Goal: Task Accomplishment & Management: Use online tool/utility

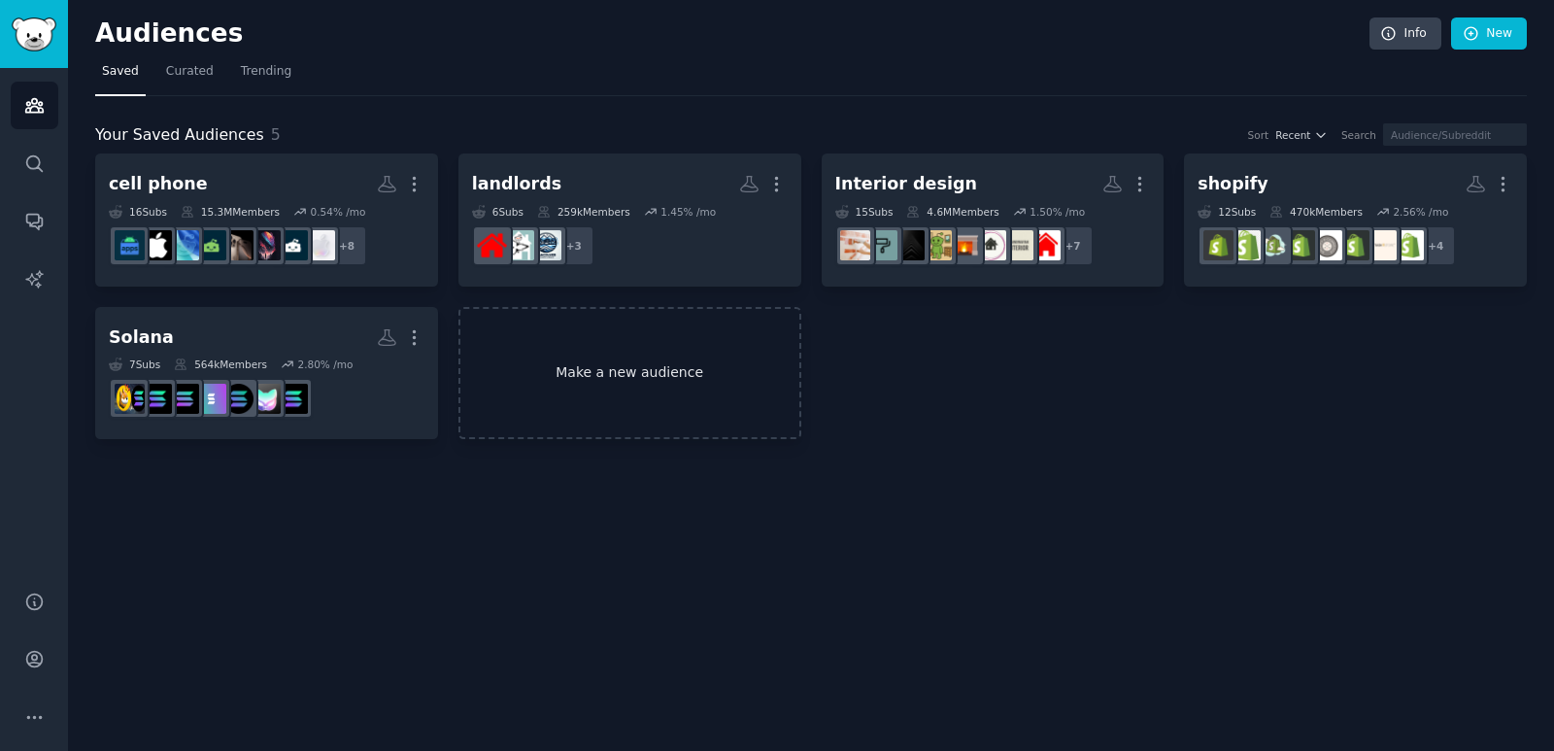
click at [591, 355] on link "Make a new audience" at bounding box center [629, 373] width 343 height 133
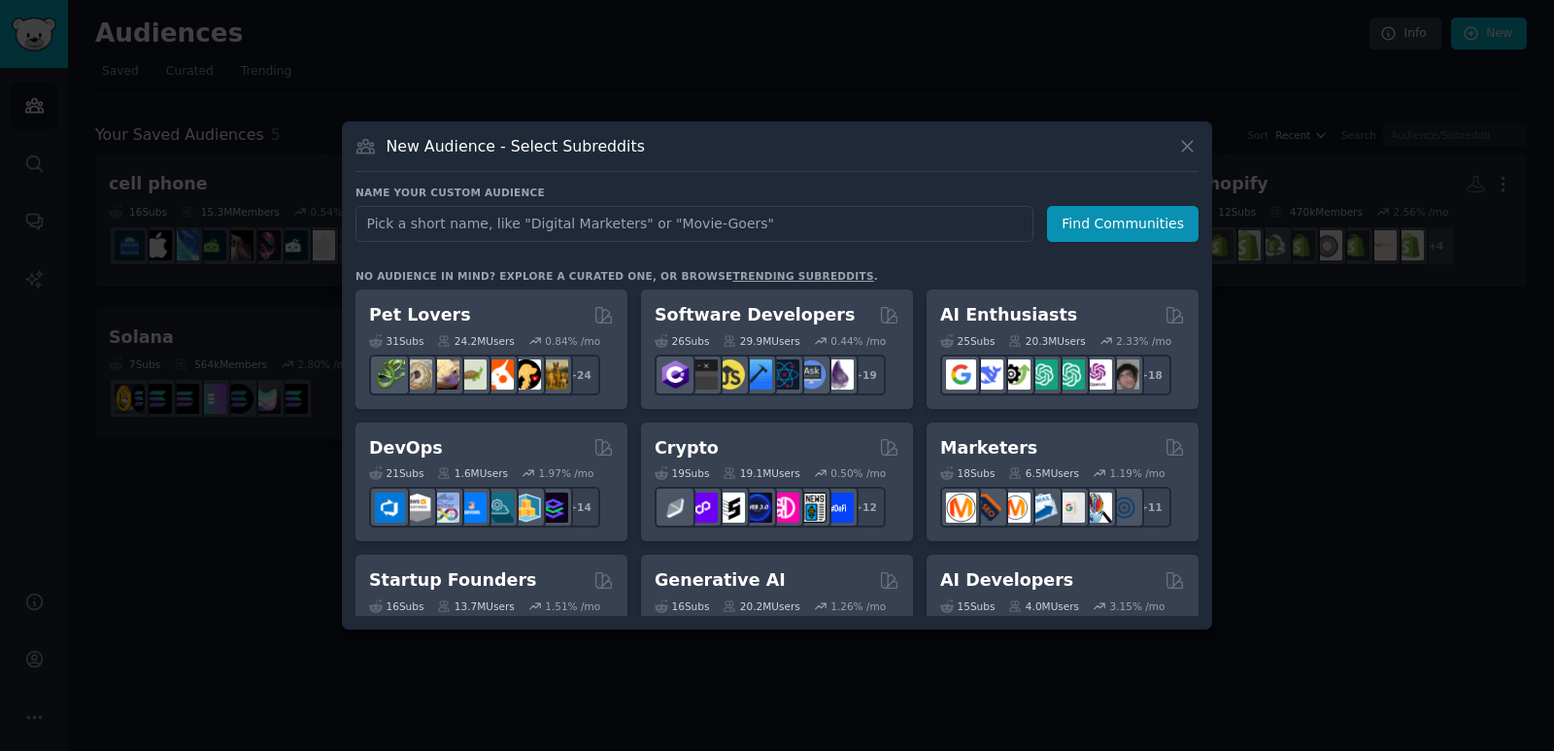
click at [564, 222] on input "text" at bounding box center [695, 224] width 678 height 36
type input "apps"
click at [1139, 215] on button "Find Communities" at bounding box center [1123, 224] width 152 height 36
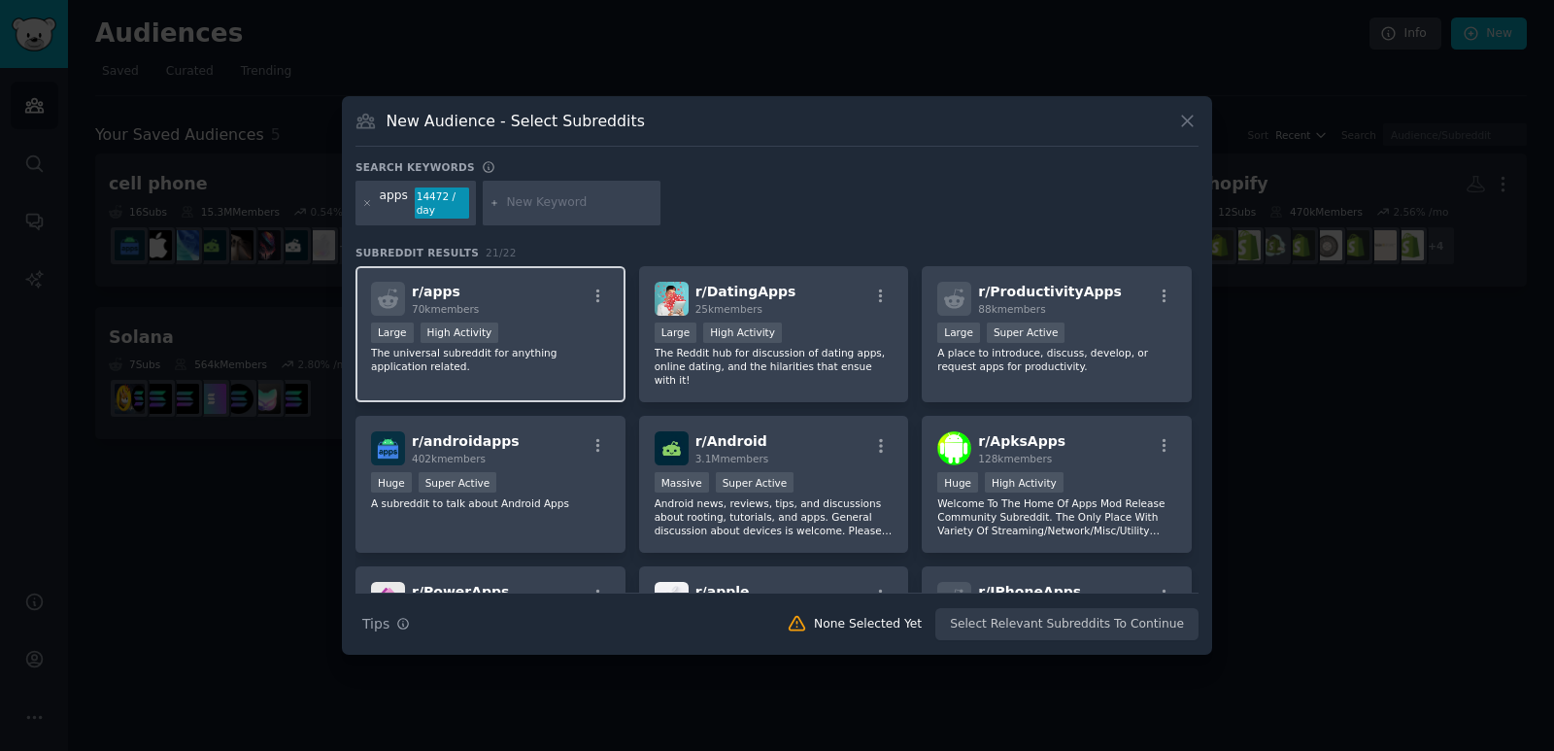
click at [540, 322] on div "Large High Activity" at bounding box center [490, 334] width 239 height 24
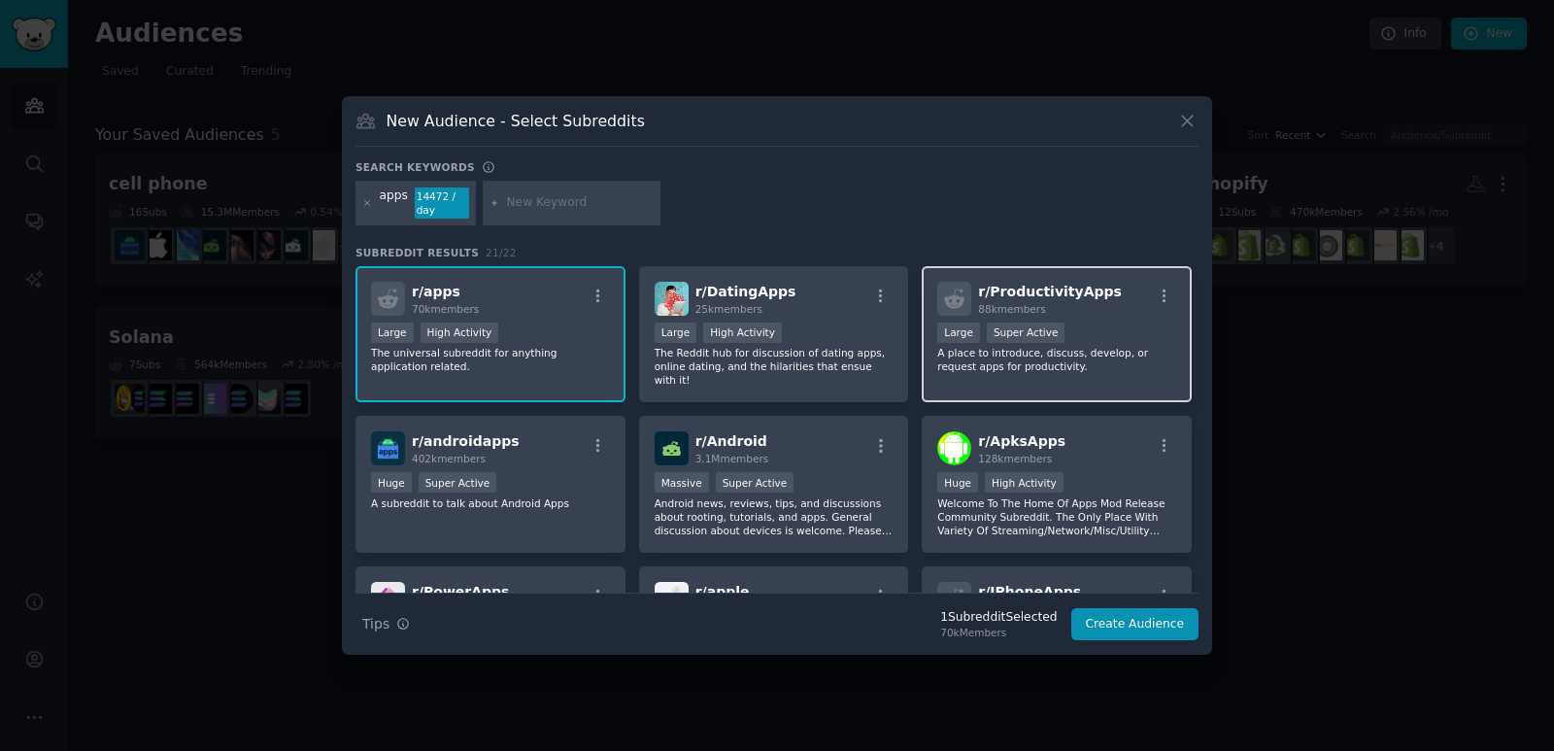
click at [1098, 326] on div ">= 95th percentile for submissions / day Large Super Active" at bounding box center [1056, 334] width 239 height 24
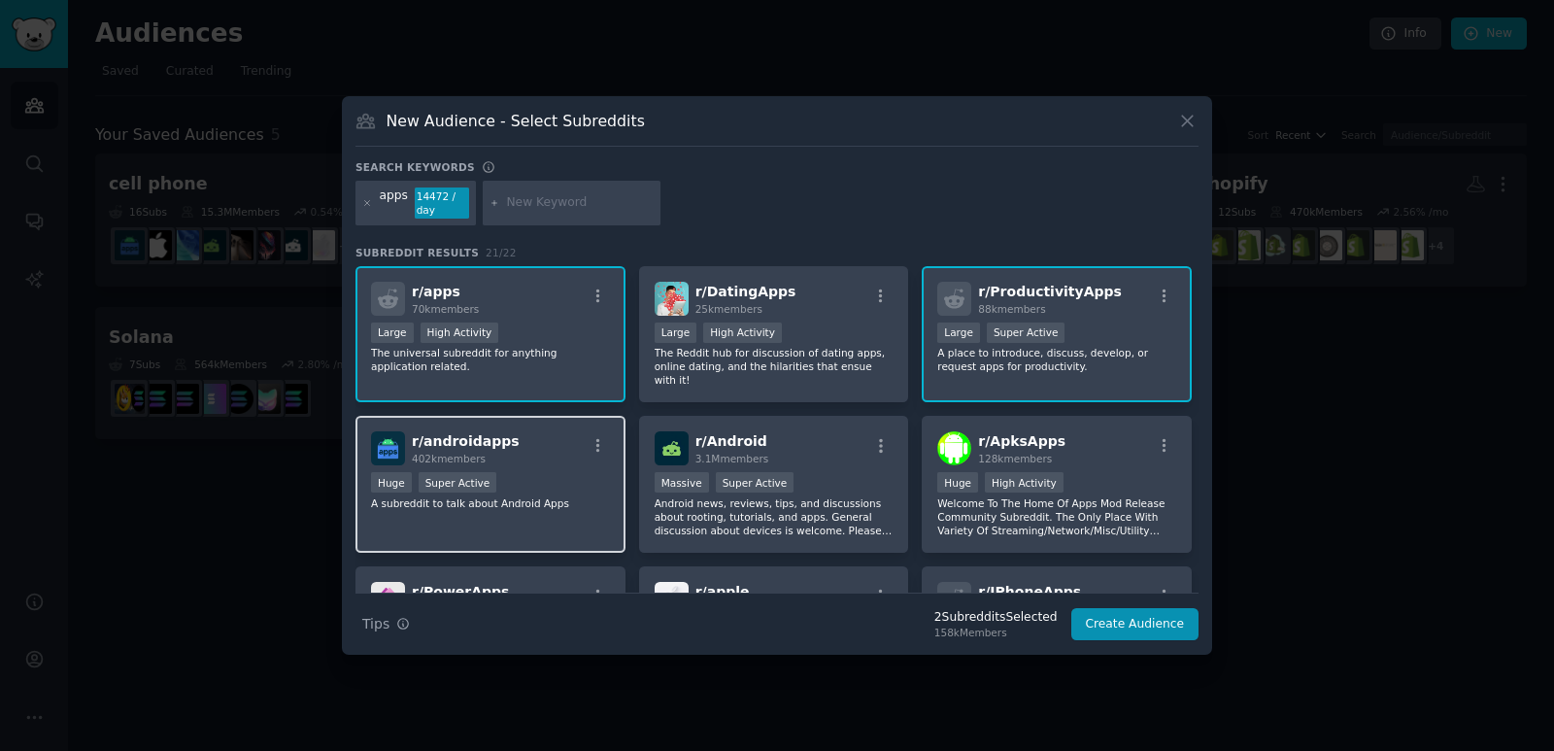
click at [595, 496] on p "A subreddit to talk about Android Apps" at bounding box center [490, 503] width 239 height 14
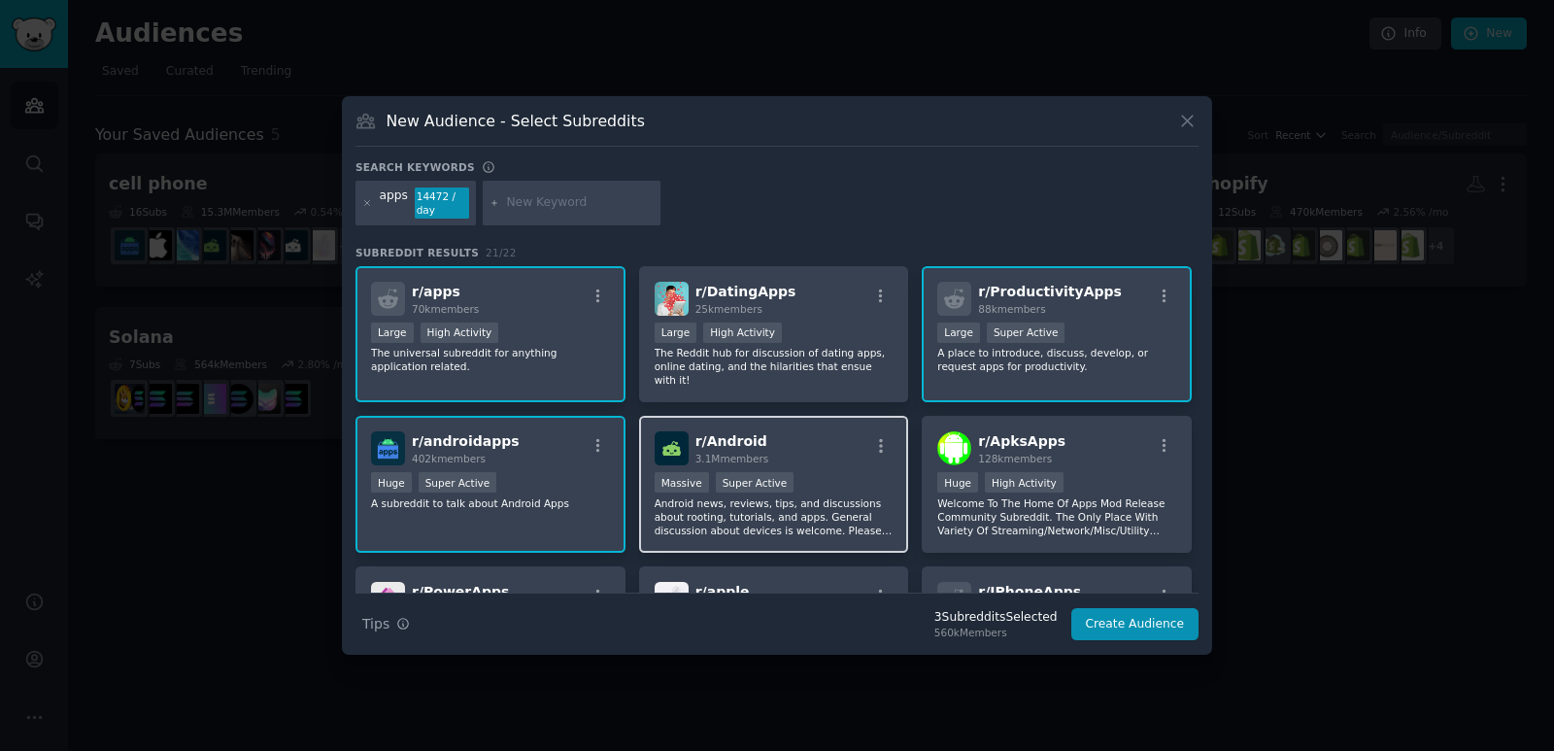
click at [834, 496] on p "Android news, reviews, tips, and discussions about rooting, tutorials, and apps…" at bounding box center [774, 516] width 239 height 41
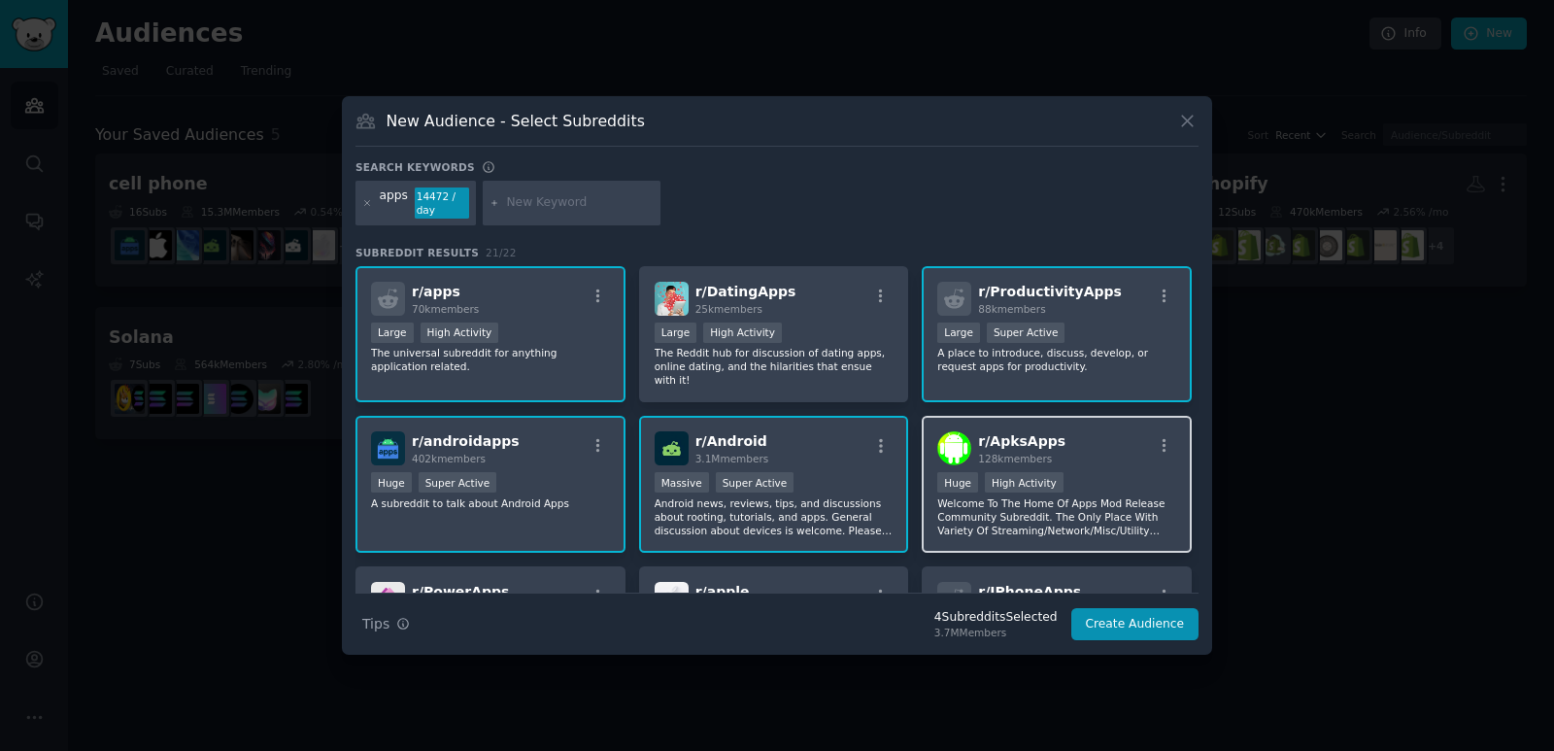
click at [1101, 479] on div "Huge High Activity" at bounding box center [1056, 484] width 239 height 24
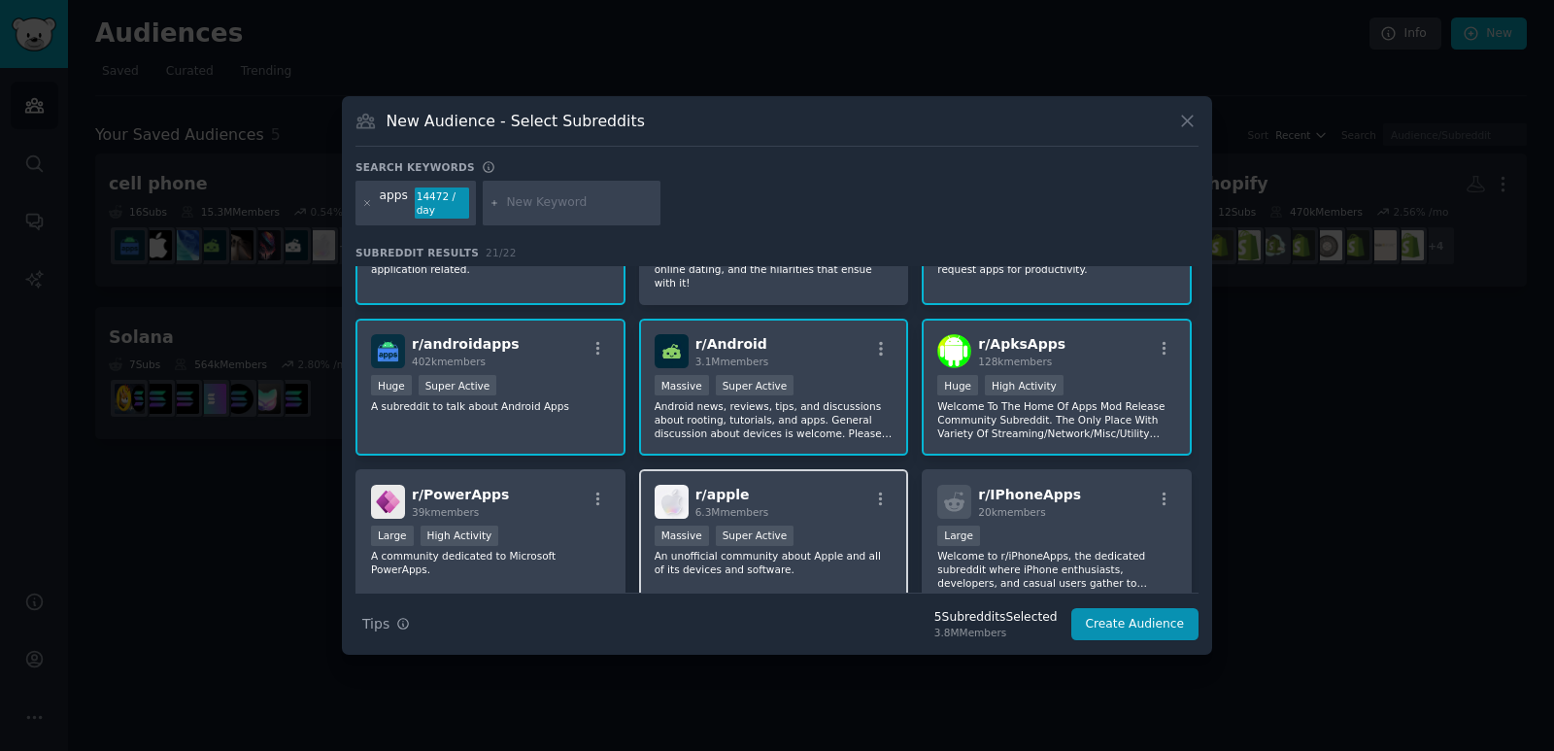
scroll to position [194, 0]
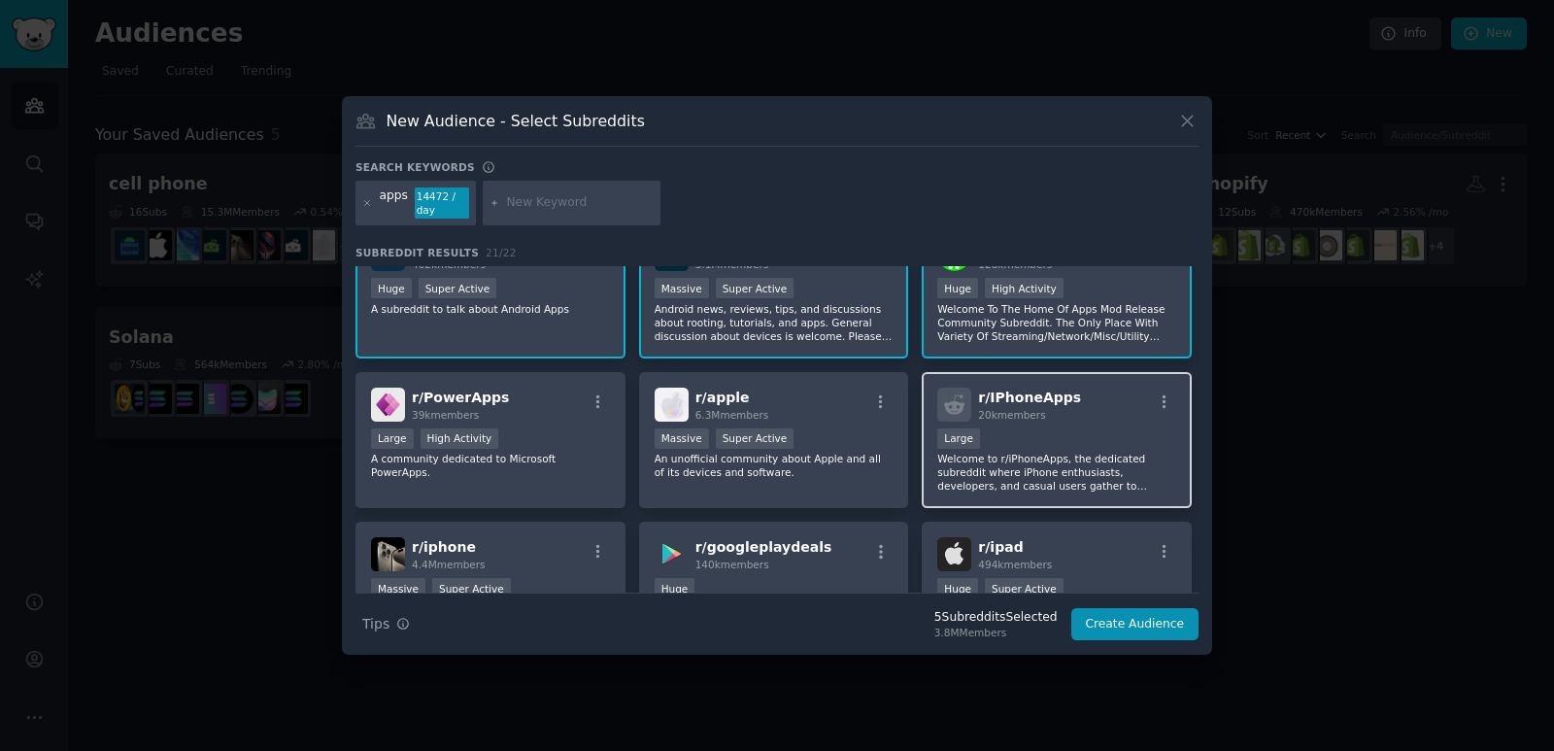
click at [1044, 464] on p "Welcome to r/iPhoneApps, the dedicated subreddit where iPhone enthusiasts, deve…" at bounding box center [1056, 472] width 239 height 41
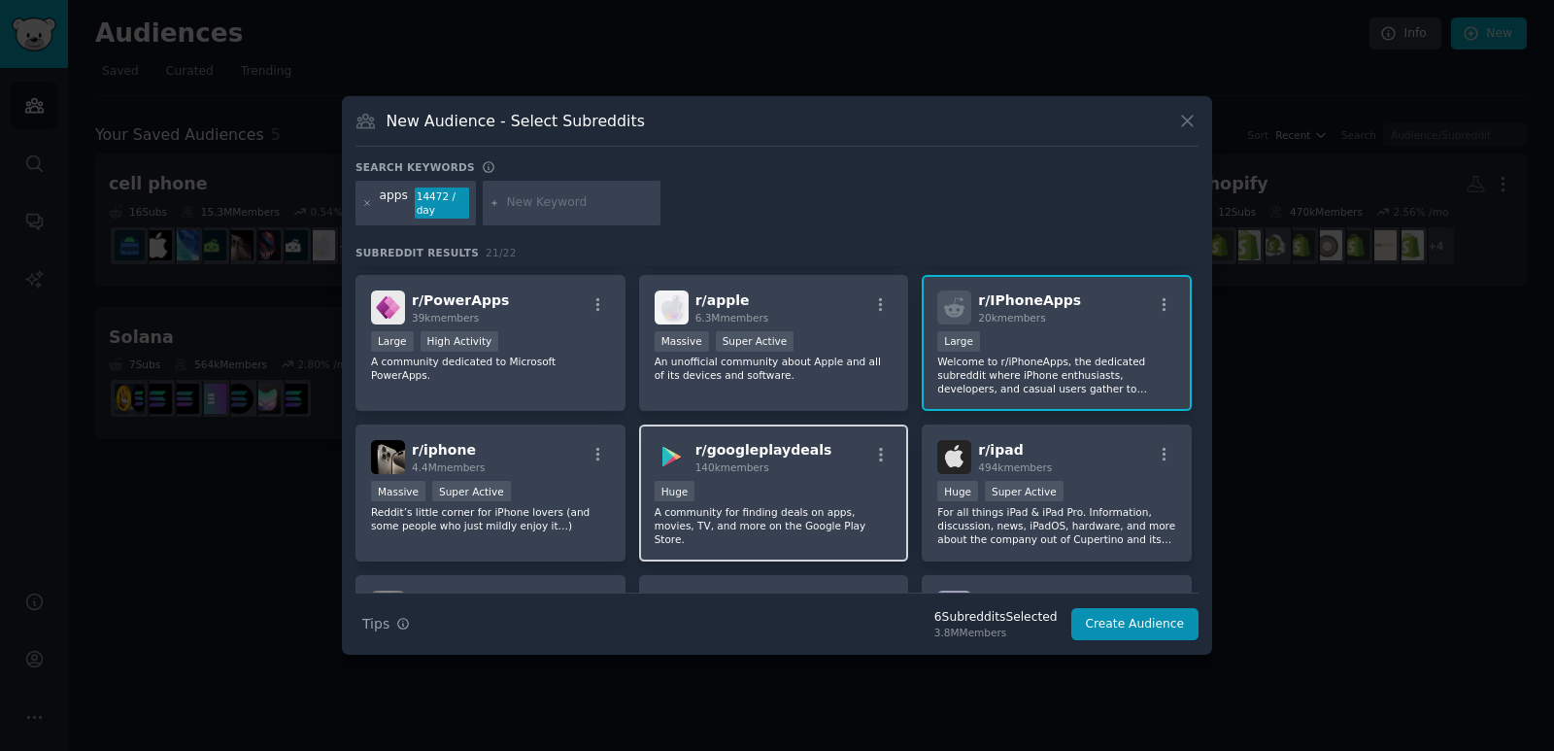
click at [776, 482] on div "100,000 - 1,000,000 members Huge" at bounding box center [774, 493] width 239 height 24
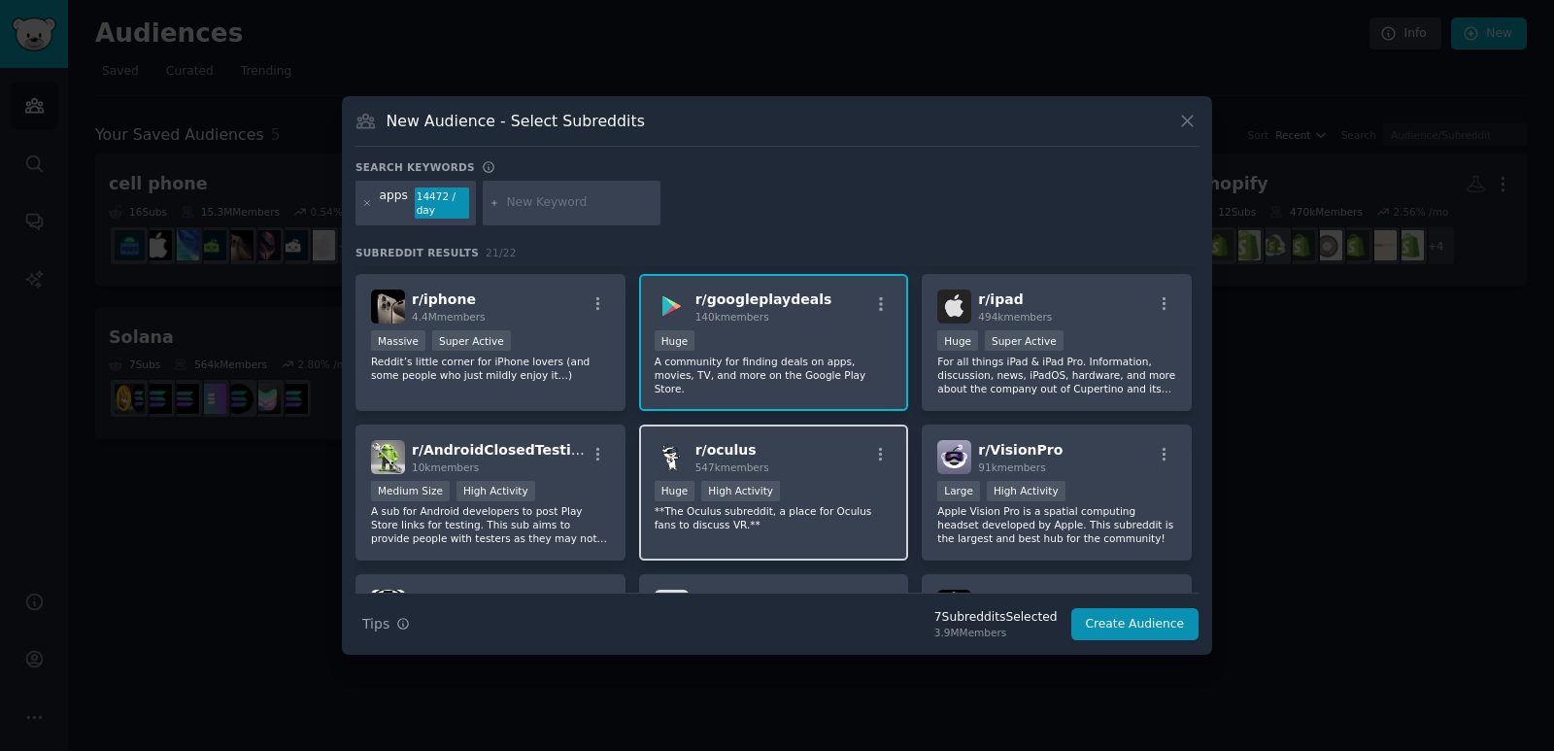
scroll to position [486, 0]
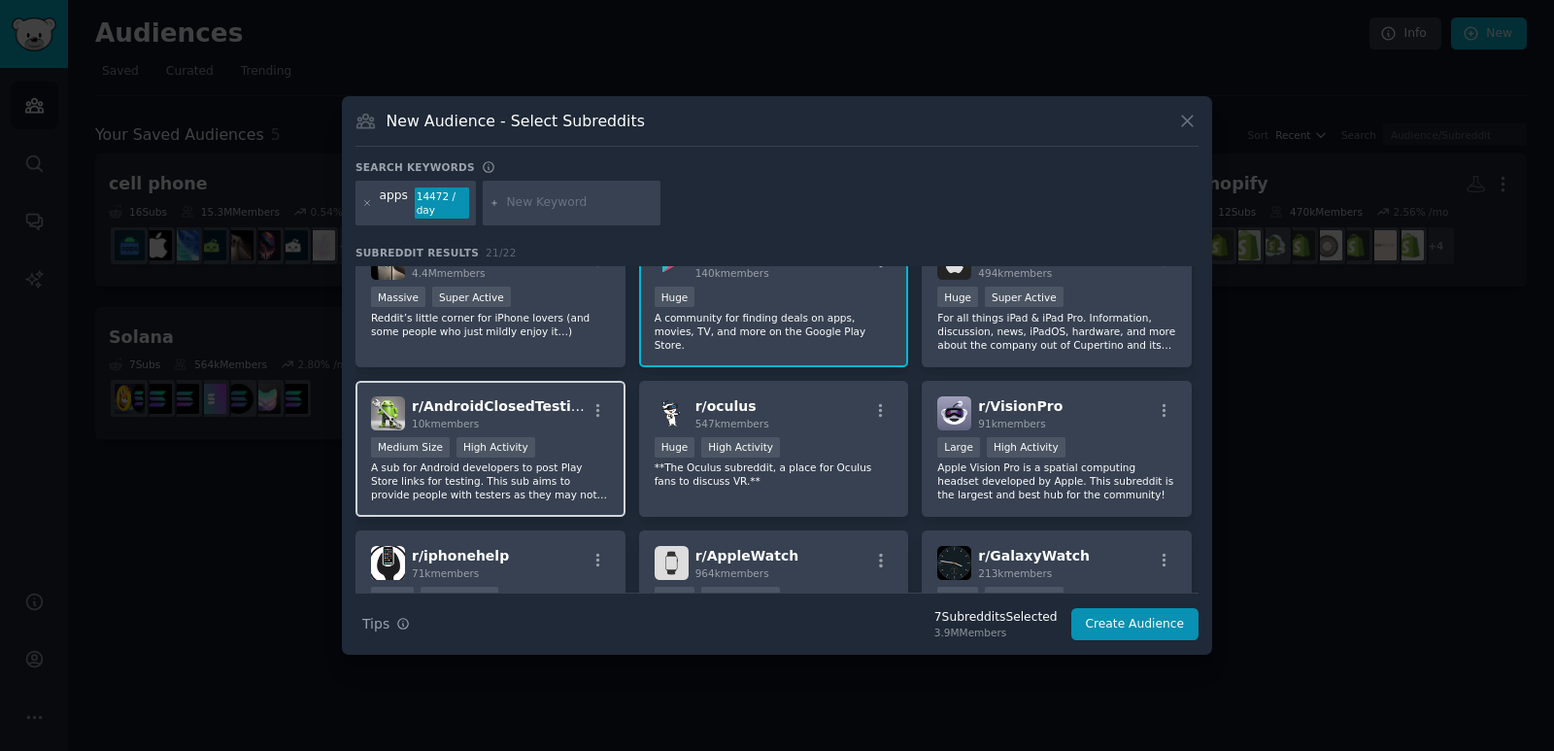
click at [563, 471] on p "A sub for Android developers to post Play Store links for testing. This sub aim…" at bounding box center [490, 480] width 239 height 41
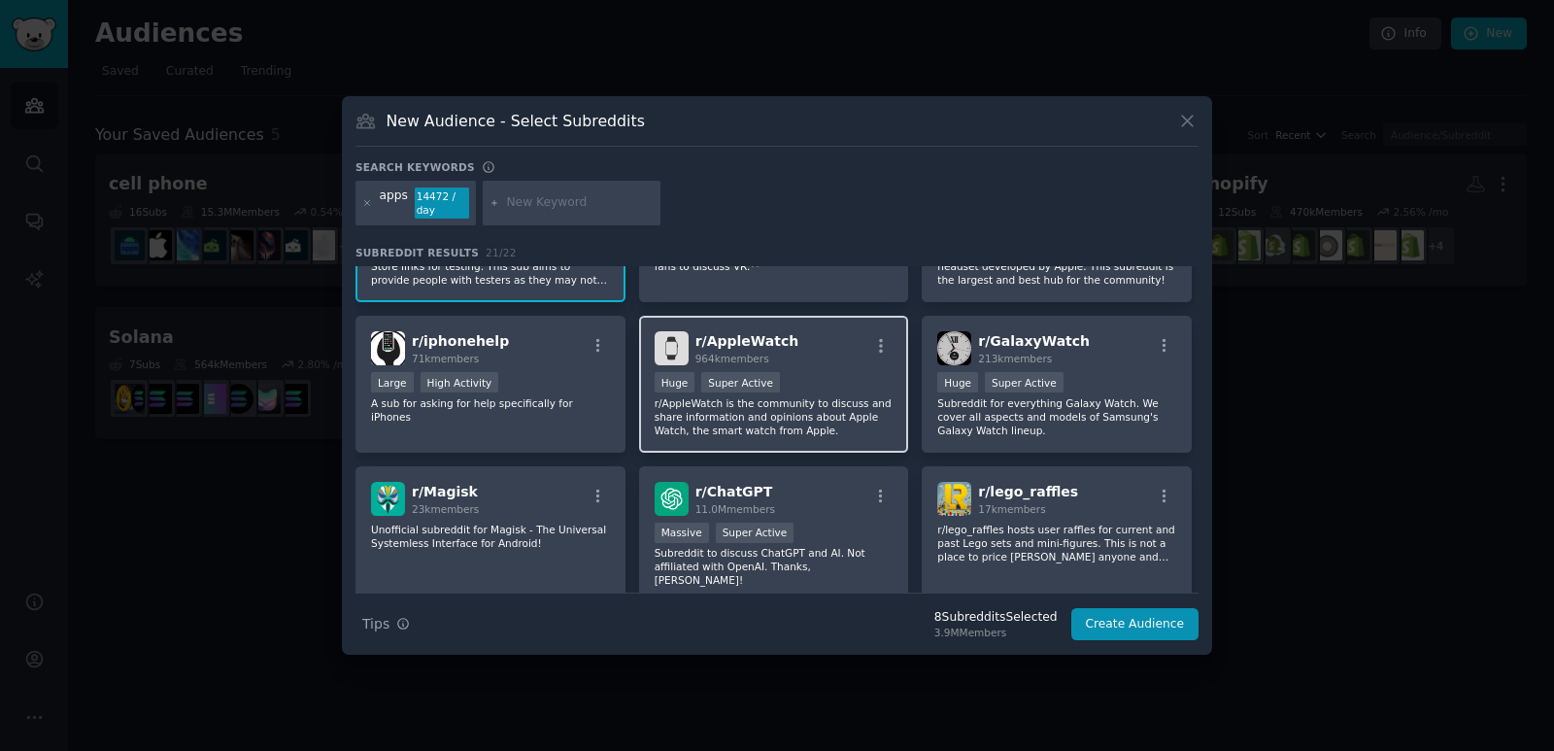
scroll to position [751, 0]
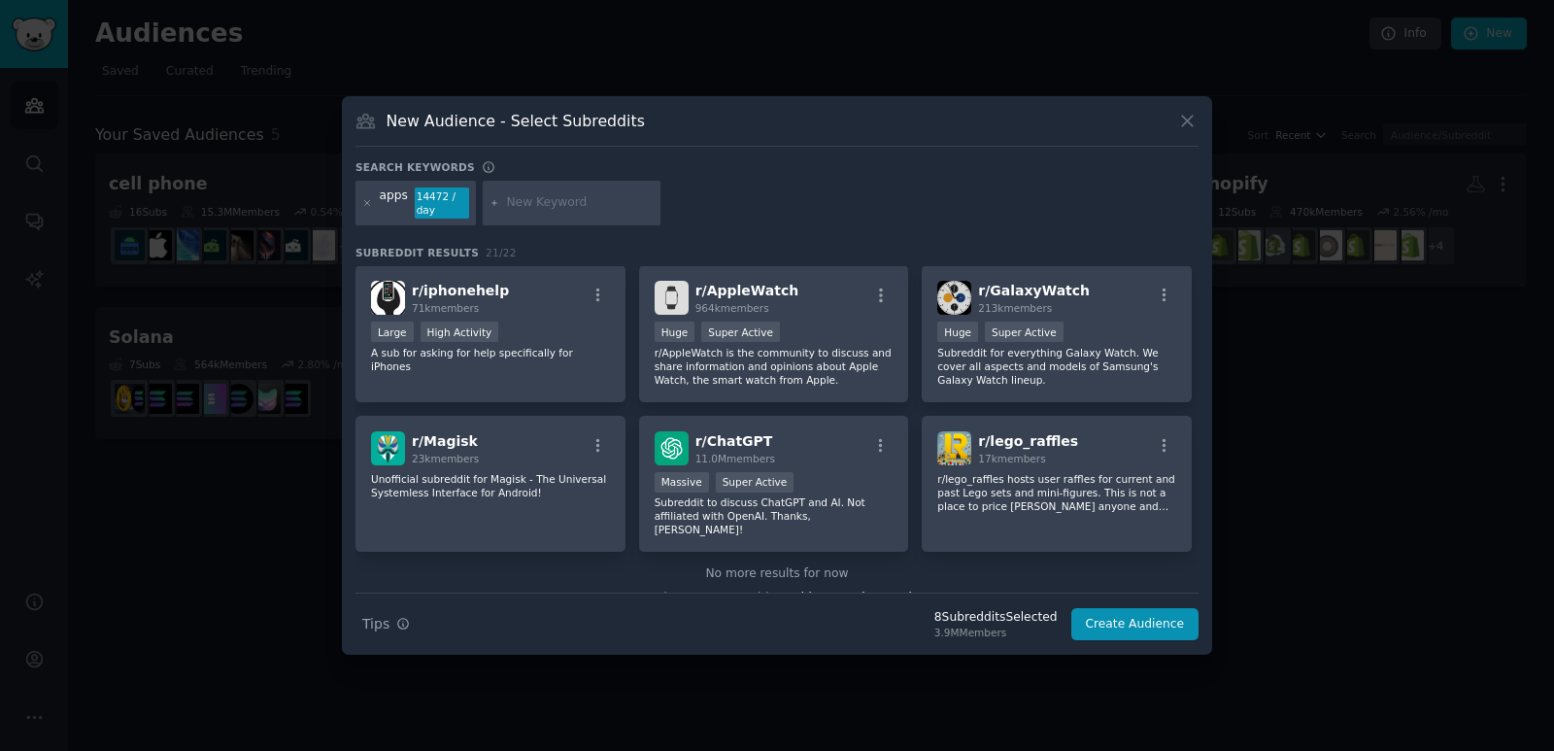
click at [826, 591] on span "Add to your keywords" at bounding box center [853, 598] width 129 height 14
click at [564, 210] on input "text" at bounding box center [580, 202] width 148 height 17
type input "android apps"
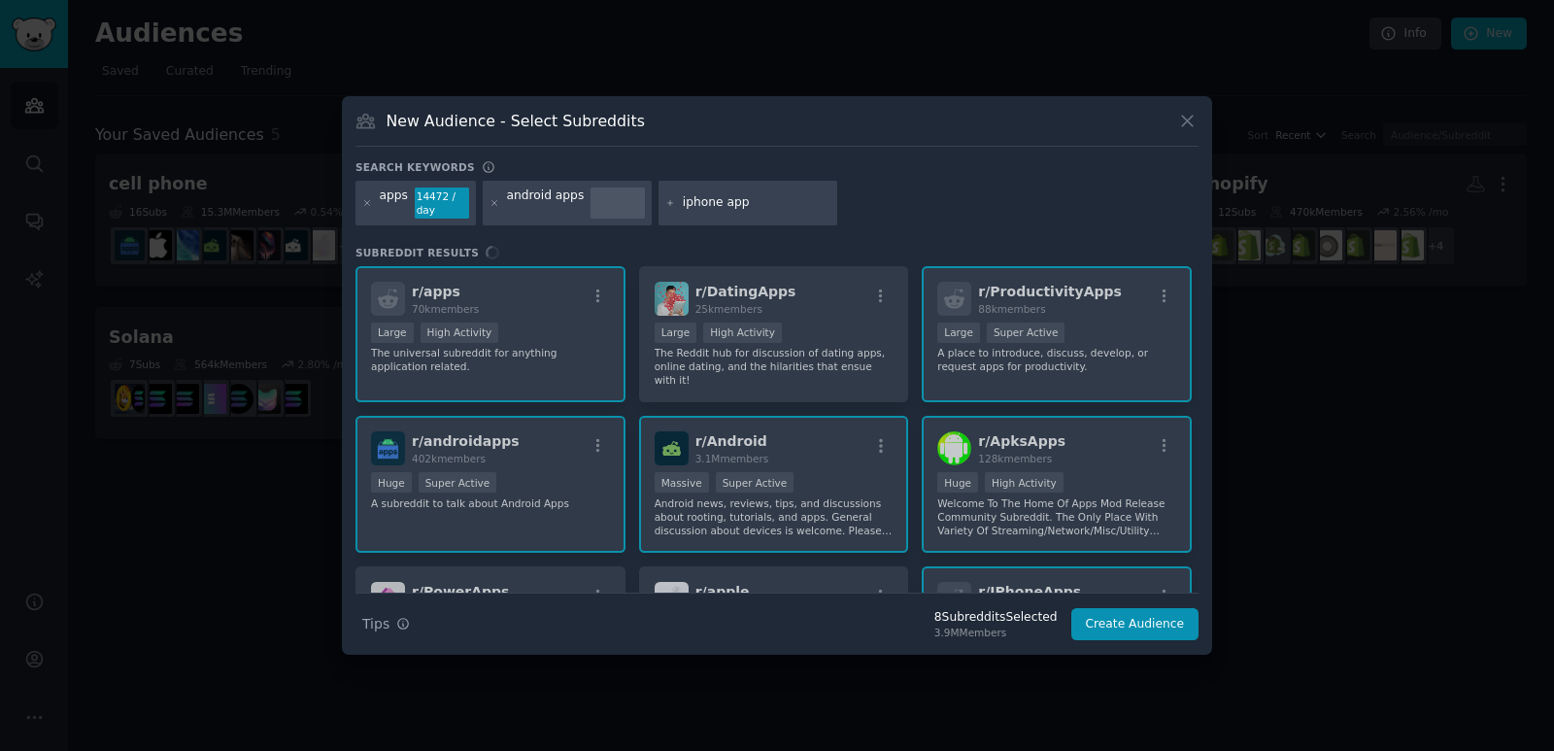
type input "iphone apps"
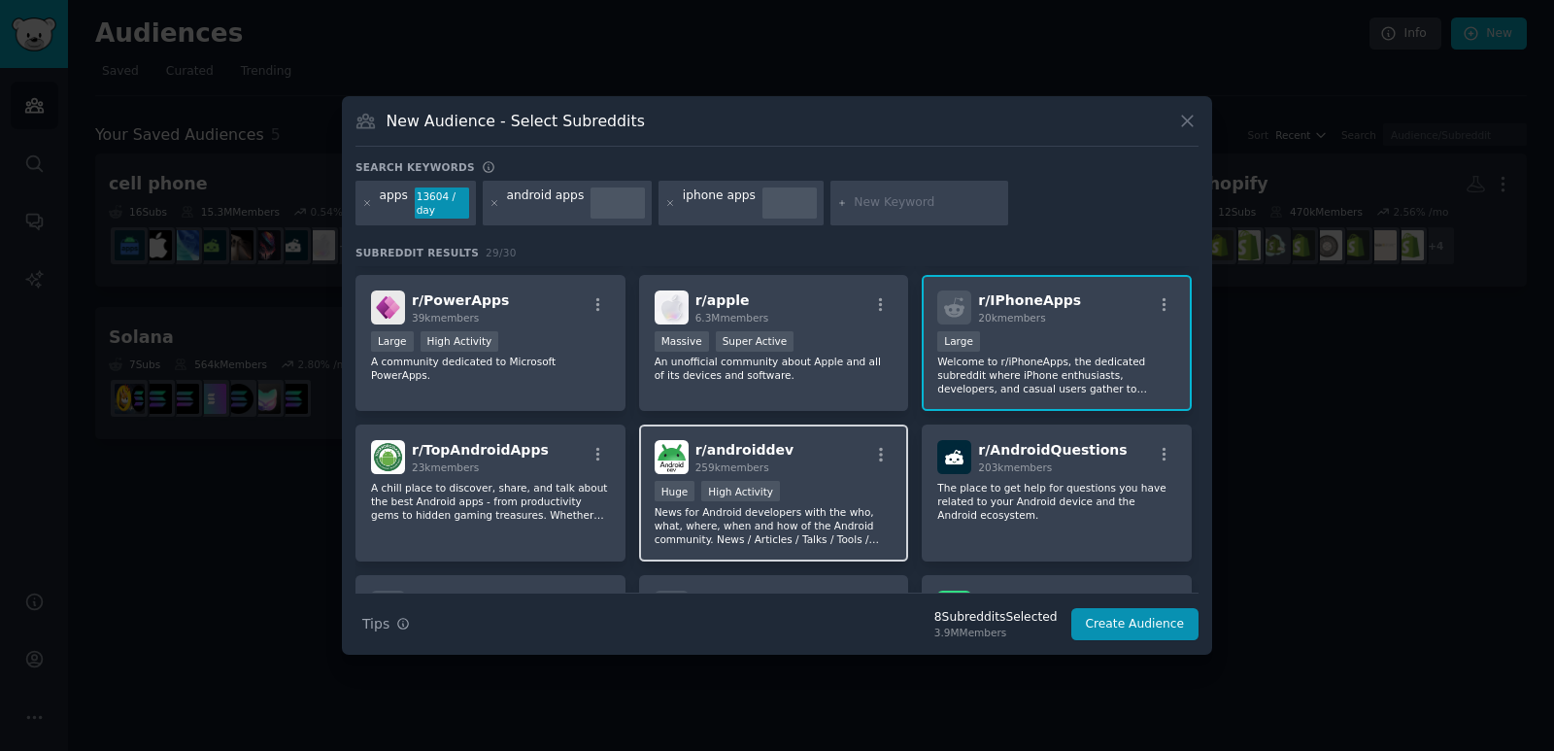
scroll to position [389, 0]
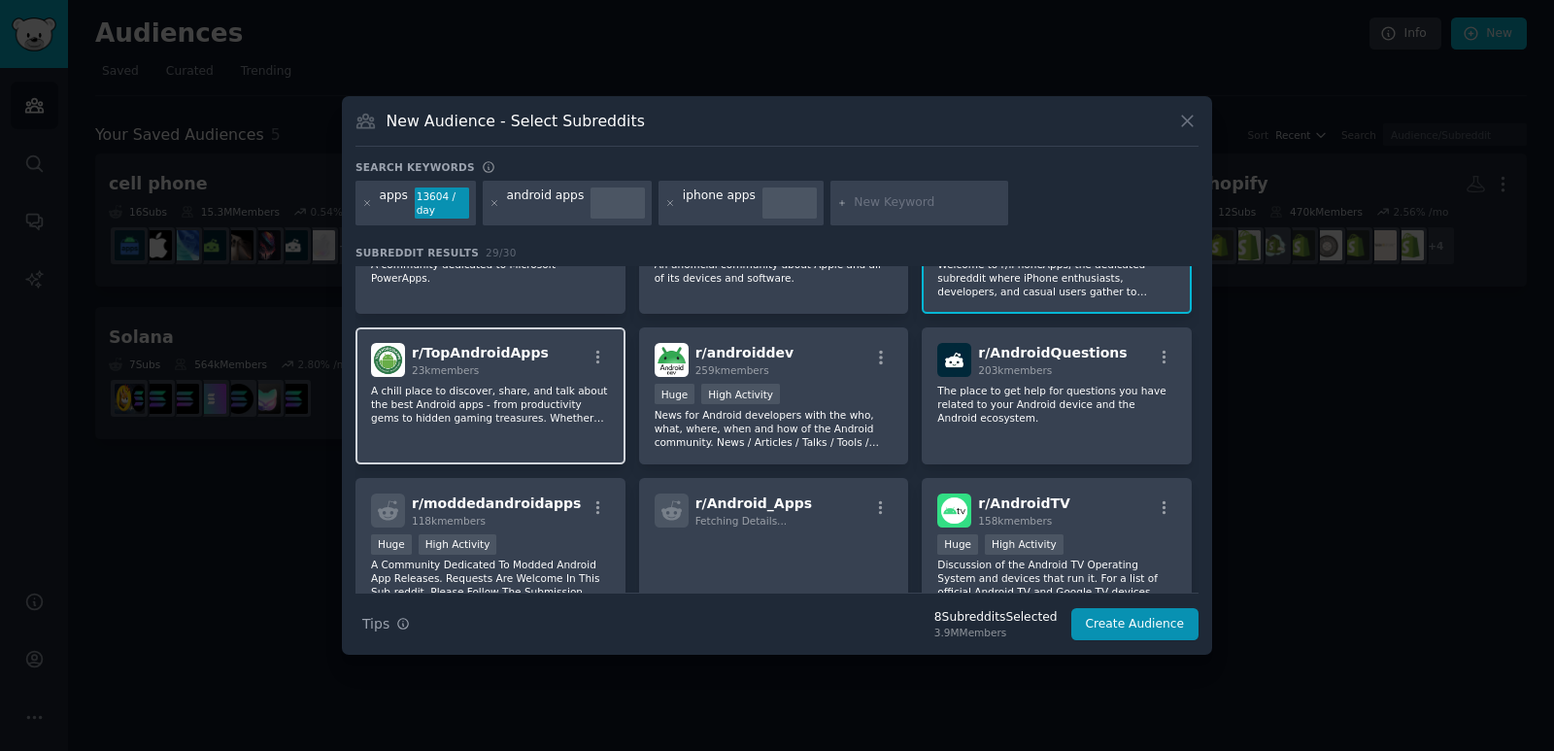
click at [568, 409] on p "A chill place to discover, share, and talk about the best Android apps - from p…" at bounding box center [490, 404] width 239 height 41
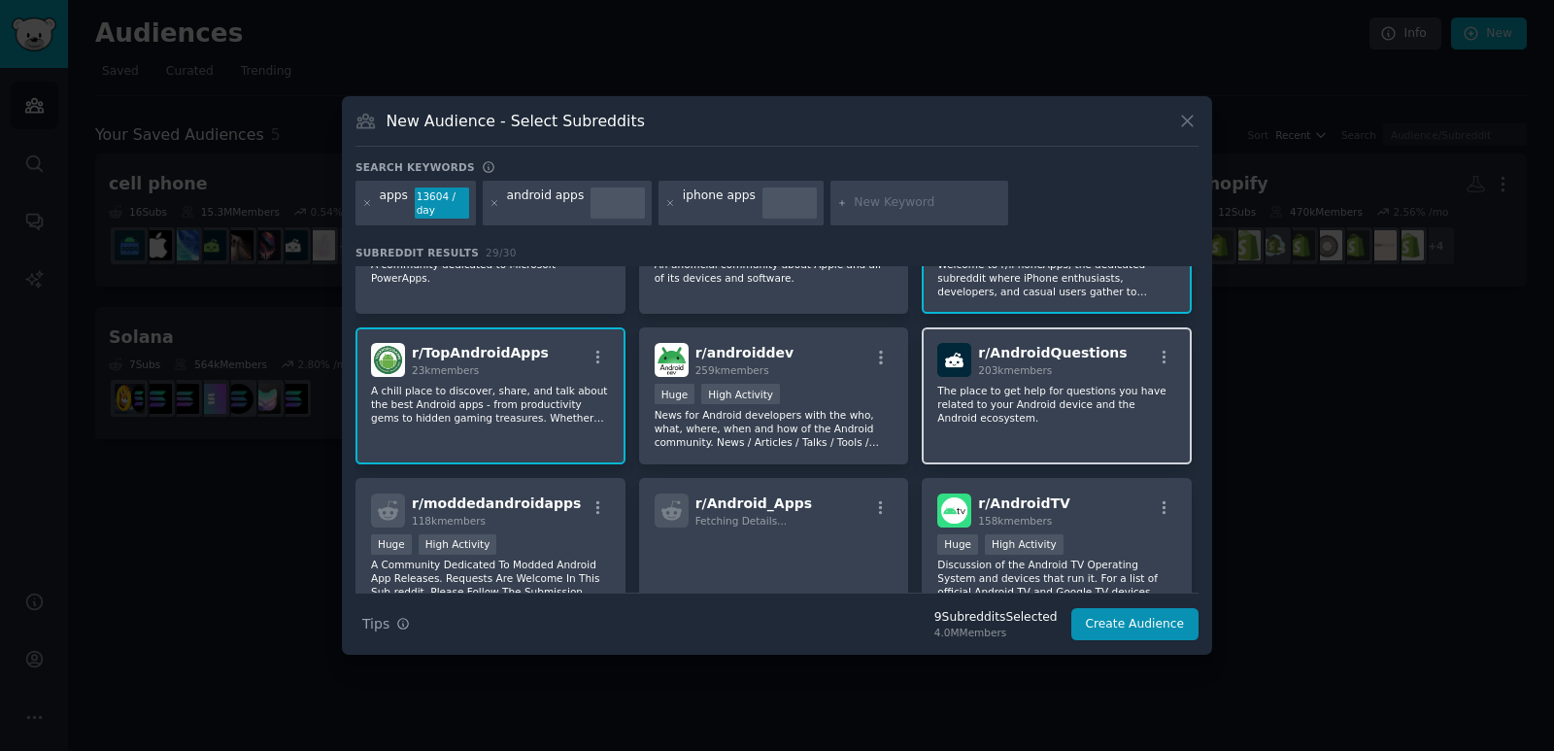
click at [1066, 418] on div "r/ AndroidQuestions 203k members The place to get help for questions you have r…" at bounding box center [1057, 395] width 270 height 137
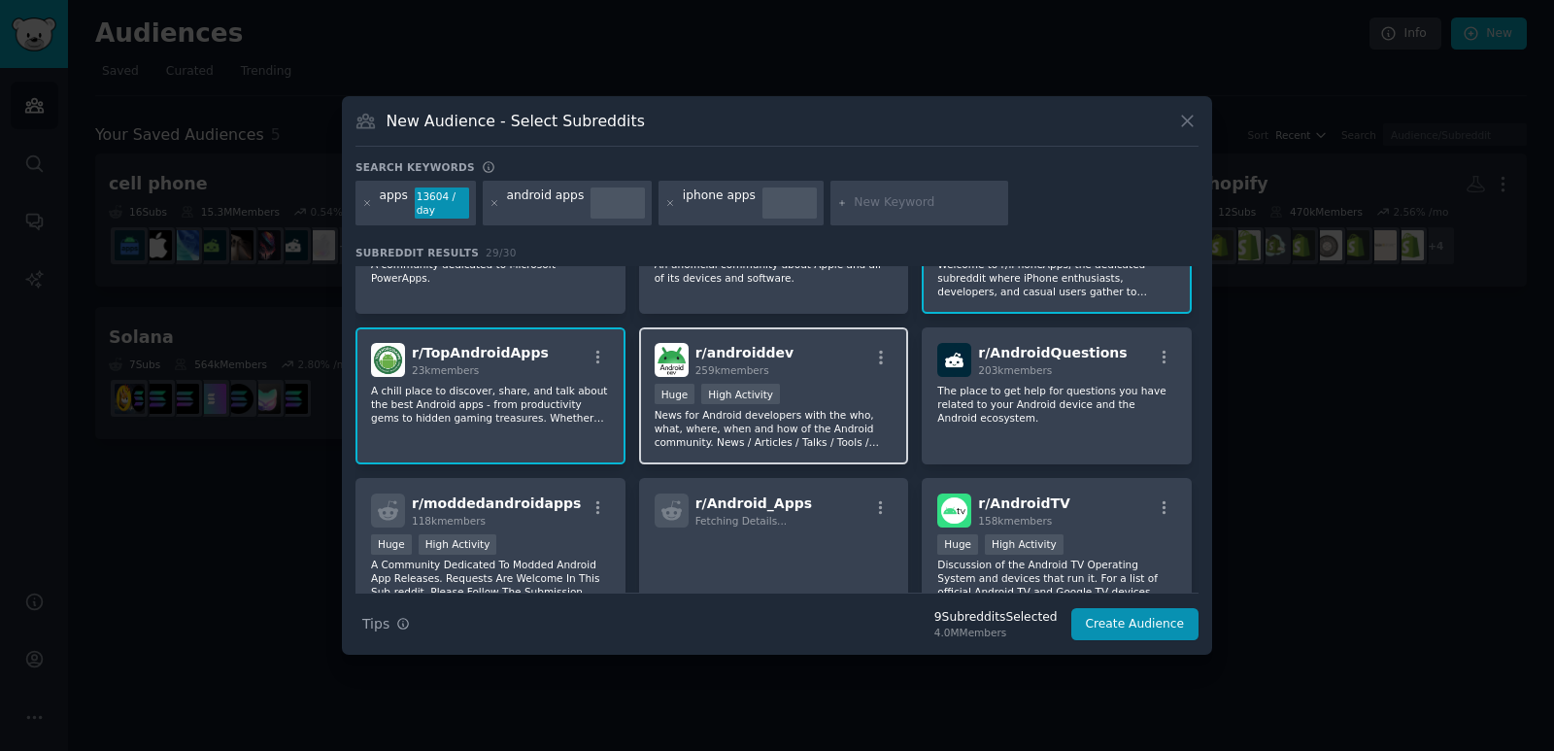
scroll to position [486, 0]
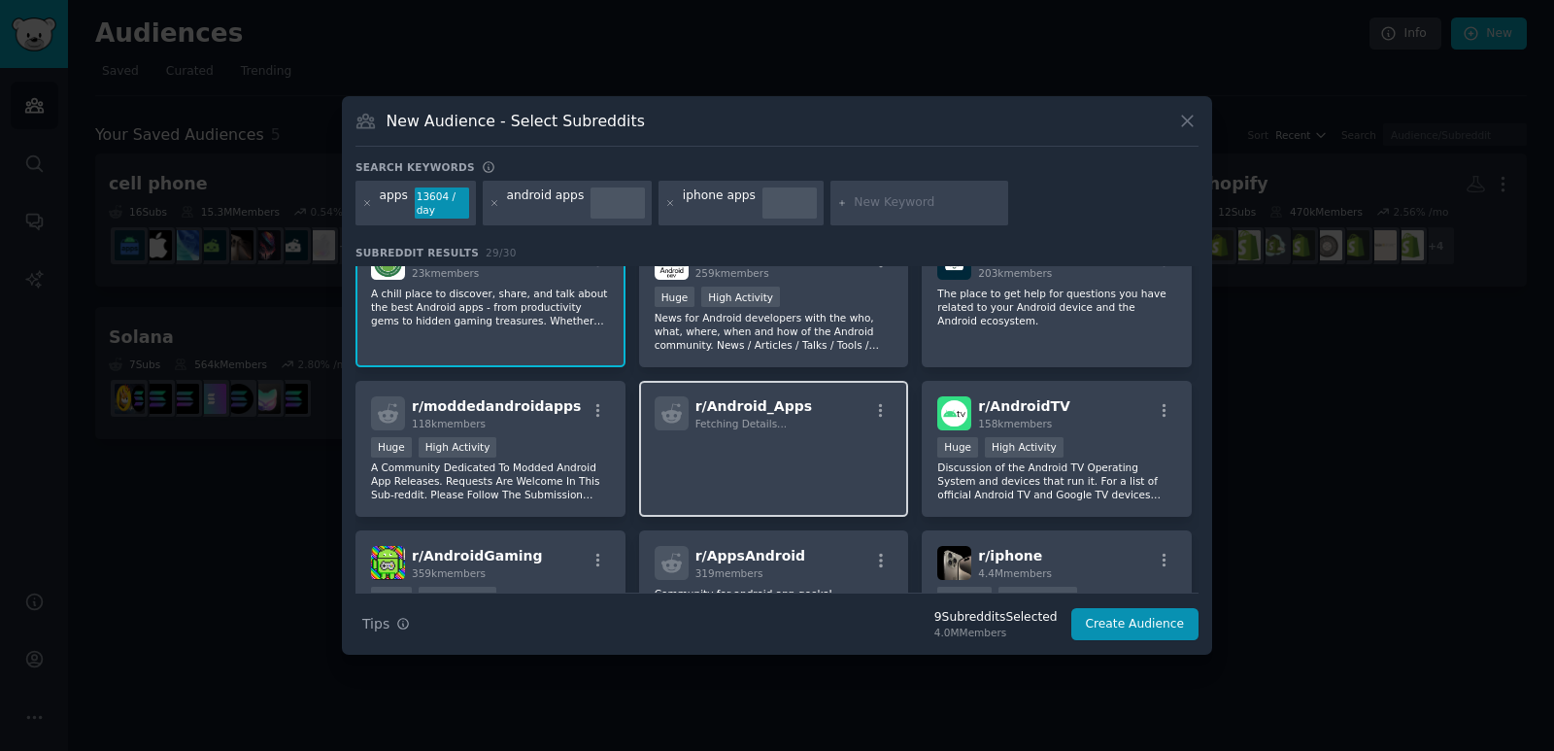
click at [825, 452] on p at bounding box center [774, 457] width 239 height 41
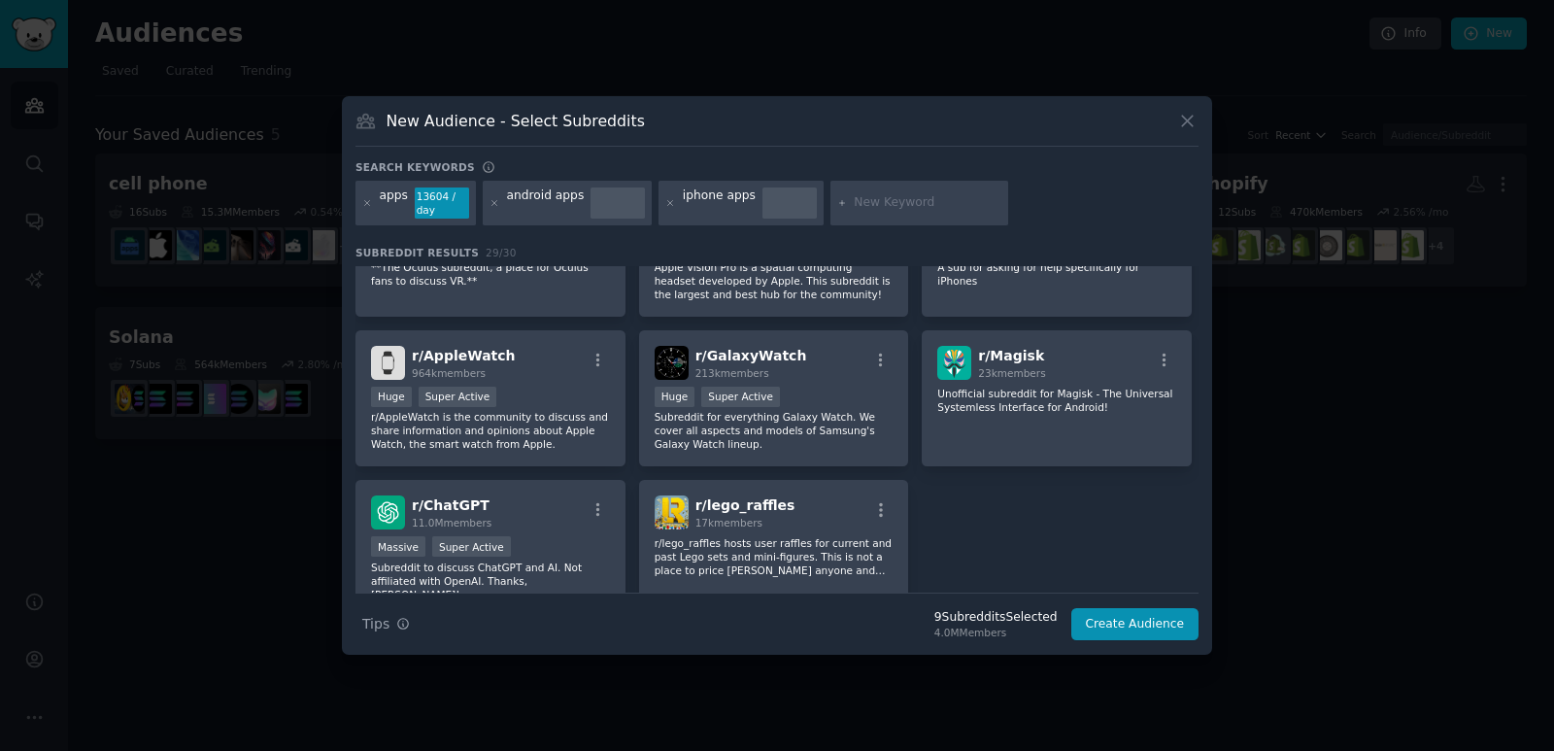
scroll to position [1202, 0]
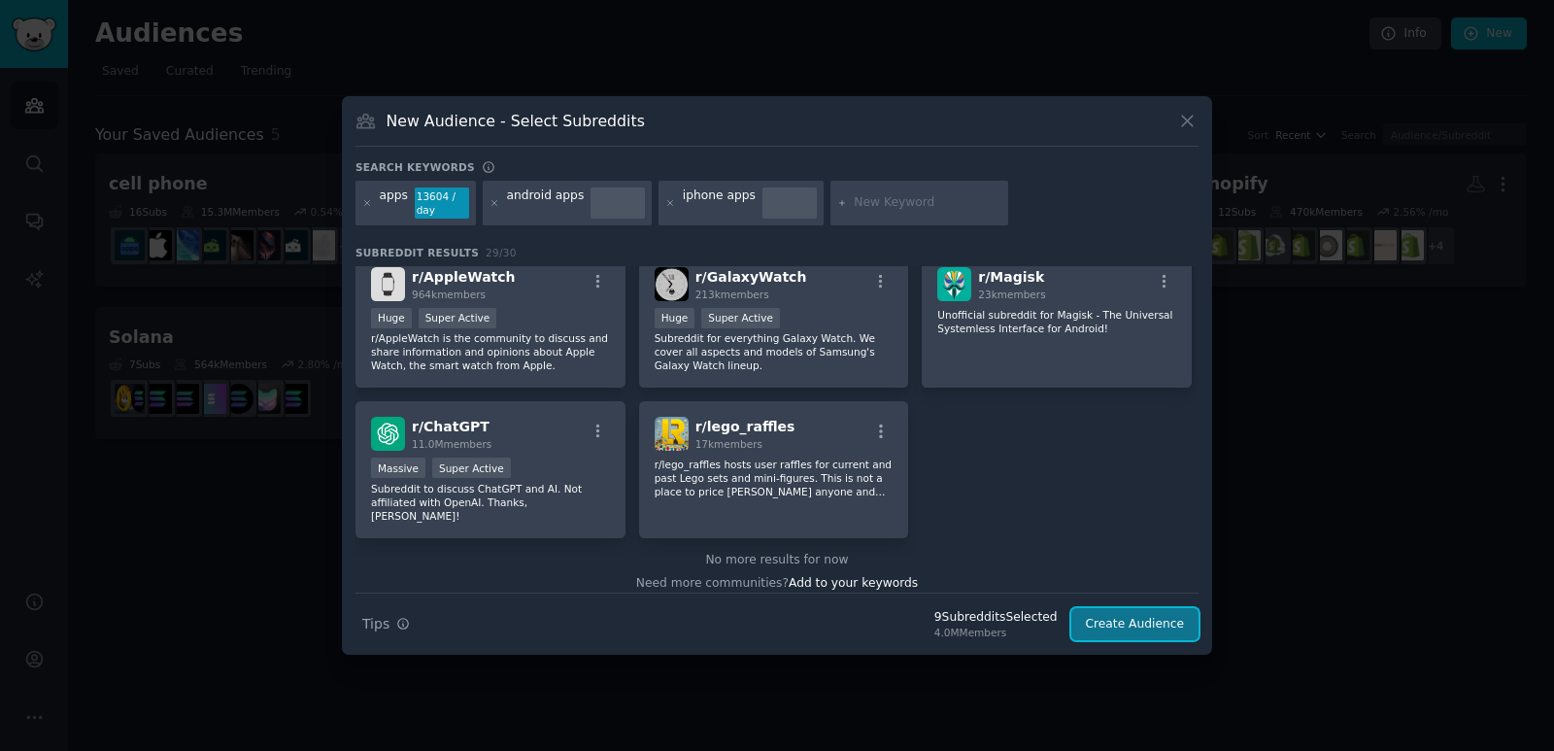
click at [1149, 624] on button "Create Audience" at bounding box center [1135, 624] width 128 height 33
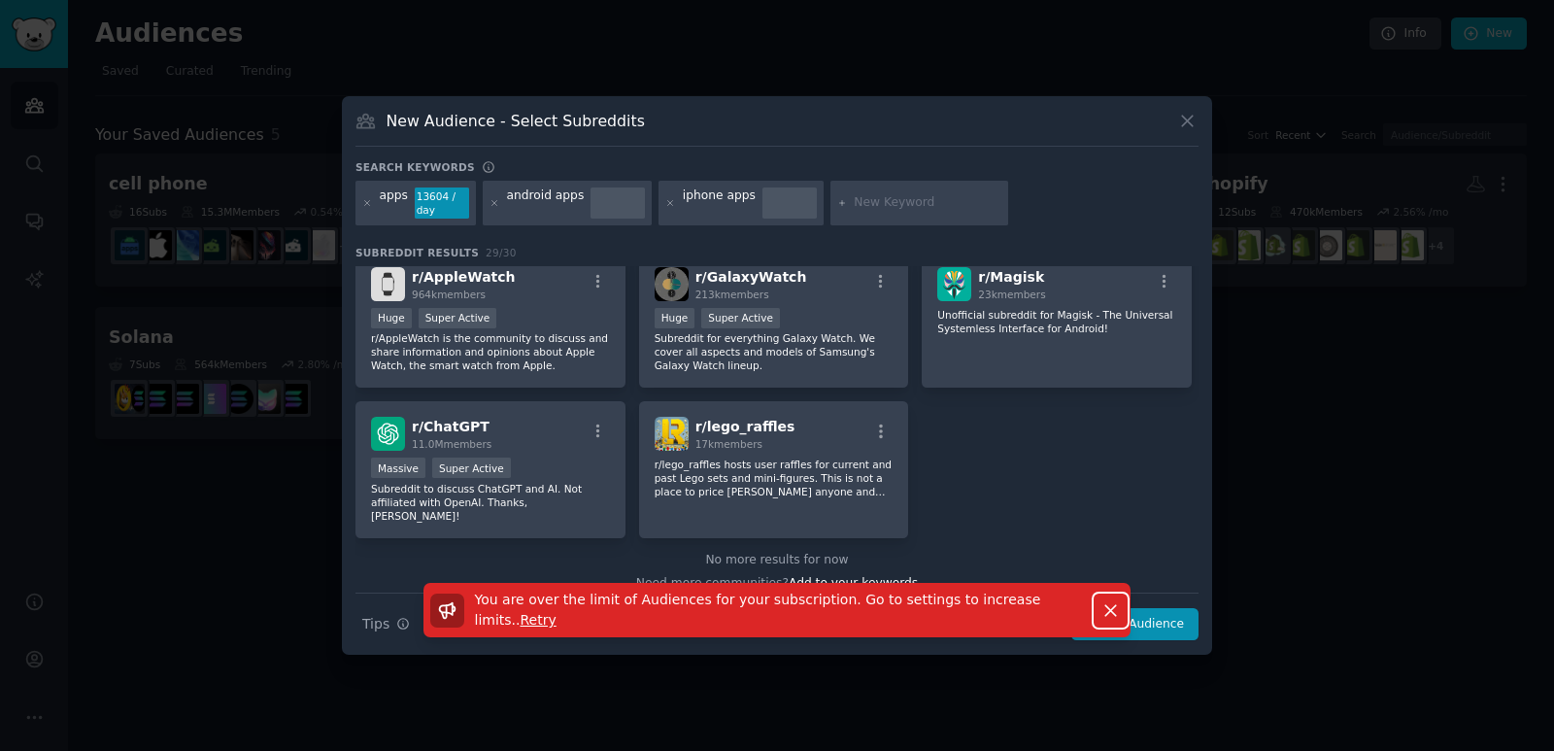
drag, startPoint x: 1101, startPoint y: 604, endPoint x: 1101, endPoint y: 523, distance: 81.6
click at [1101, 523] on div "Search keywords apps 13604 / day android apps iphone apps Subreddit Results 29 …" at bounding box center [777, 400] width 843 height 481
click at [557, 612] on span "Retry" at bounding box center [539, 620] width 36 height 16
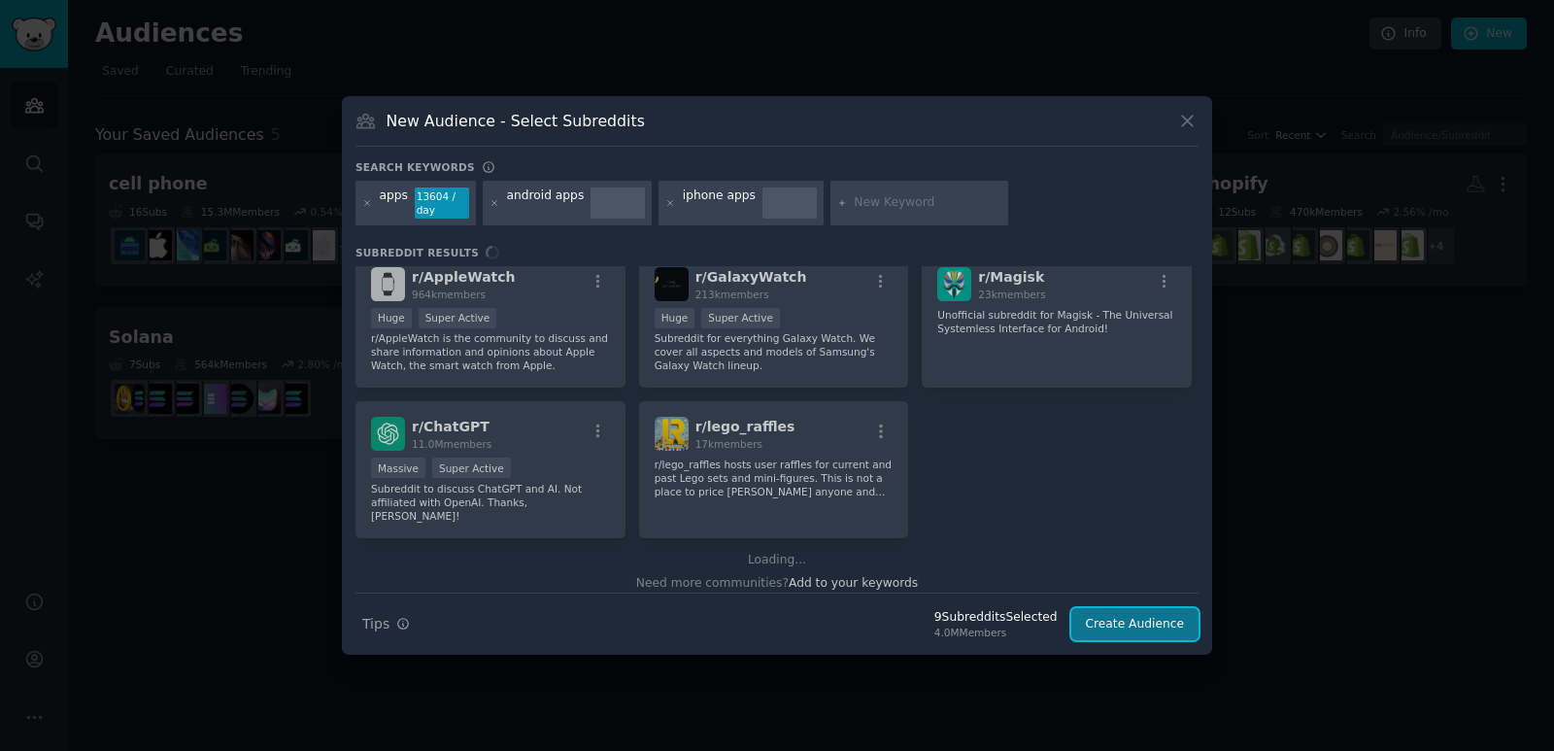
click at [1139, 626] on button "Create Audience" at bounding box center [1135, 624] width 128 height 33
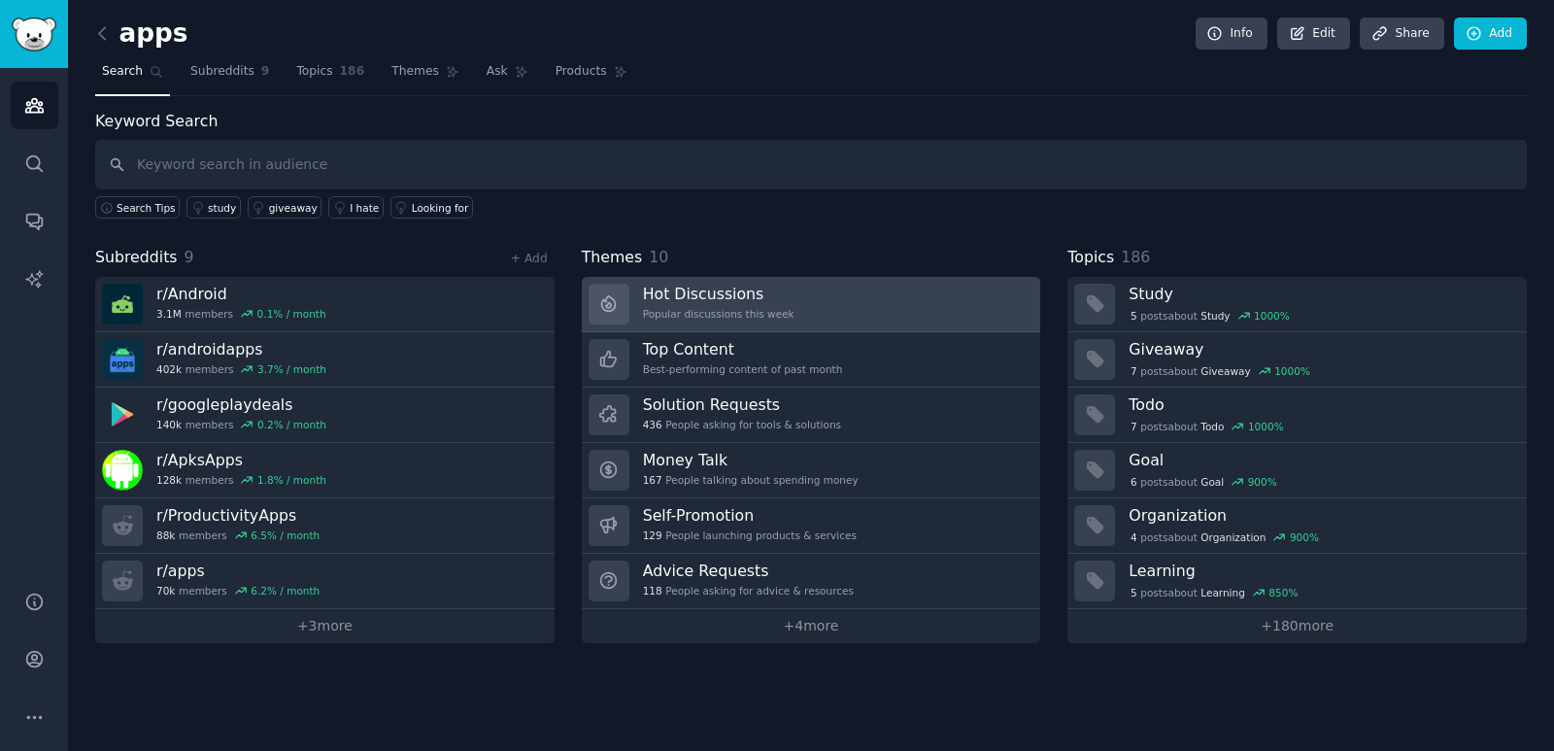
click at [774, 304] on div "Hot Discussions Popular discussions this week" at bounding box center [719, 304] width 152 height 41
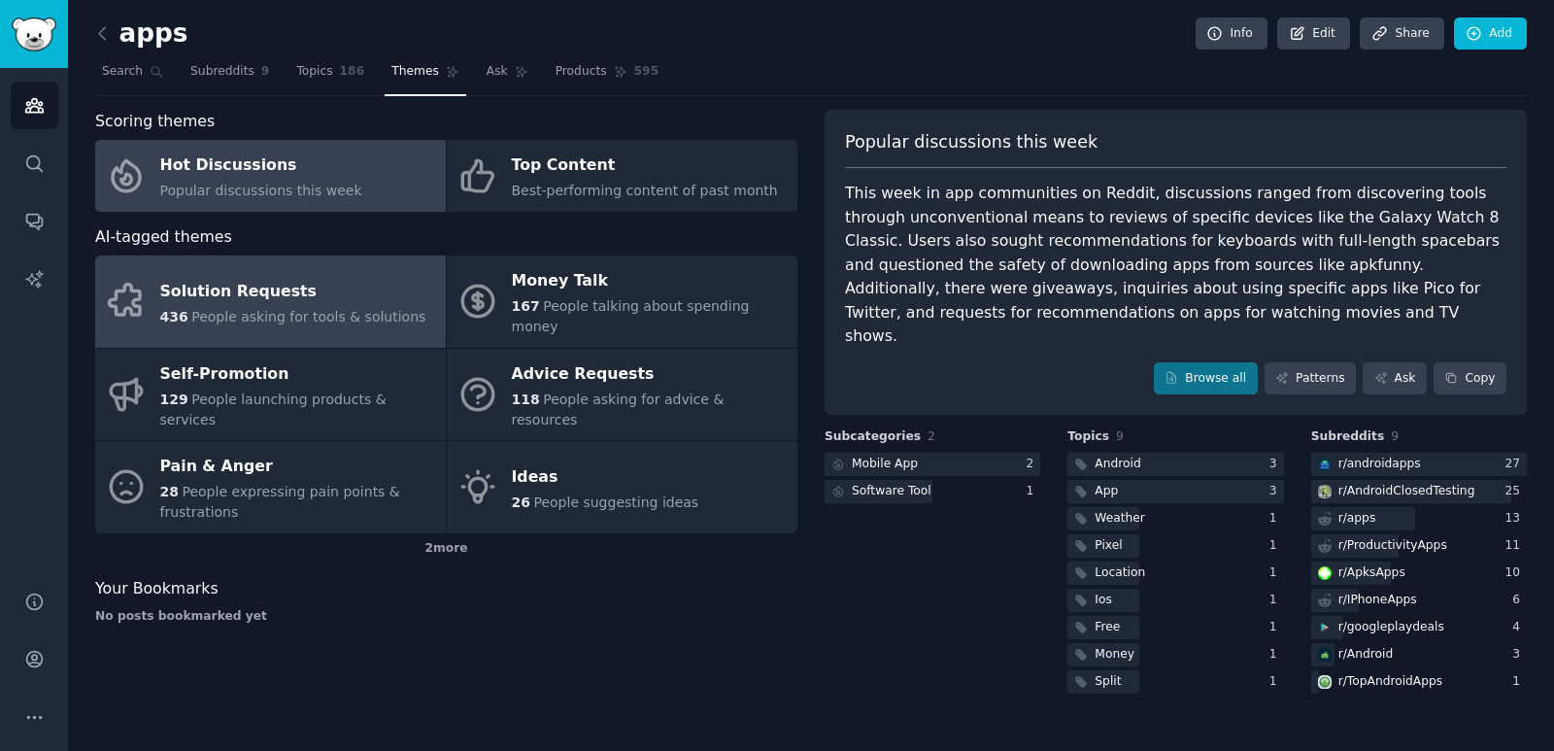
click at [282, 293] on div "Solution Requests" at bounding box center [293, 291] width 266 height 31
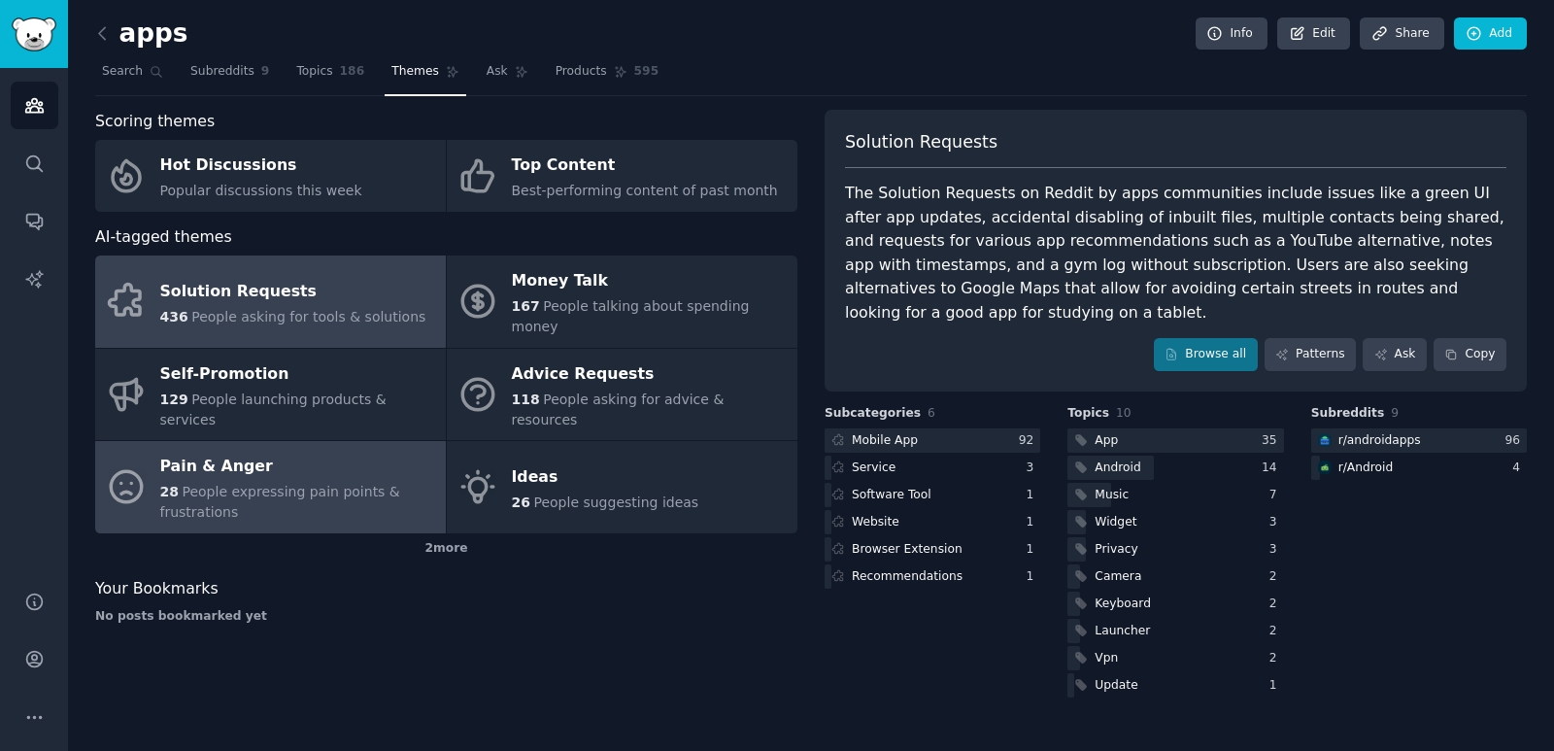
click at [255, 452] on div "Pain & Anger" at bounding box center [298, 467] width 276 height 31
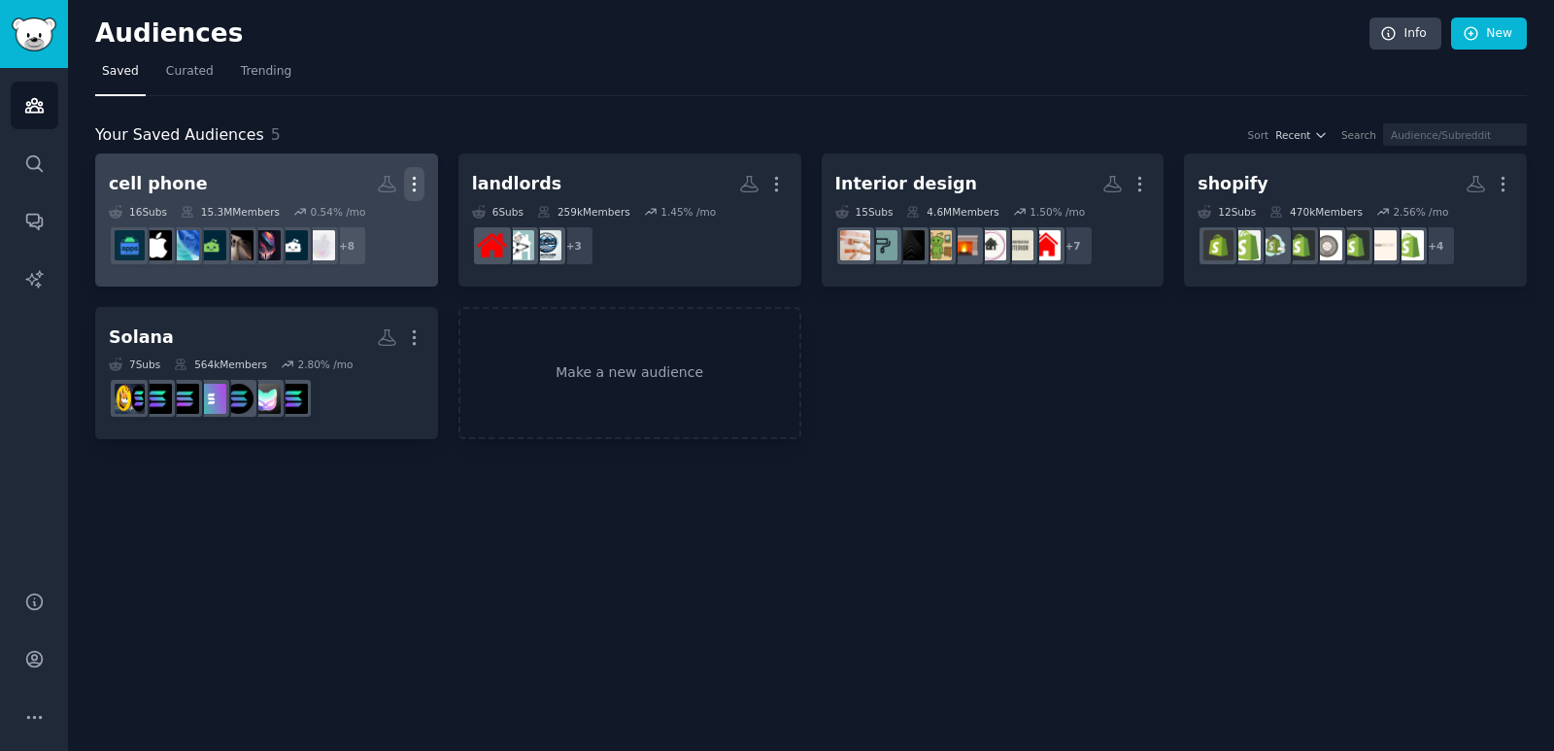
click at [417, 179] on icon "button" at bounding box center [414, 184] width 20 height 20
click at [368, 223] on p "Delete" at bounding box center [361, 225] width 45 height 20
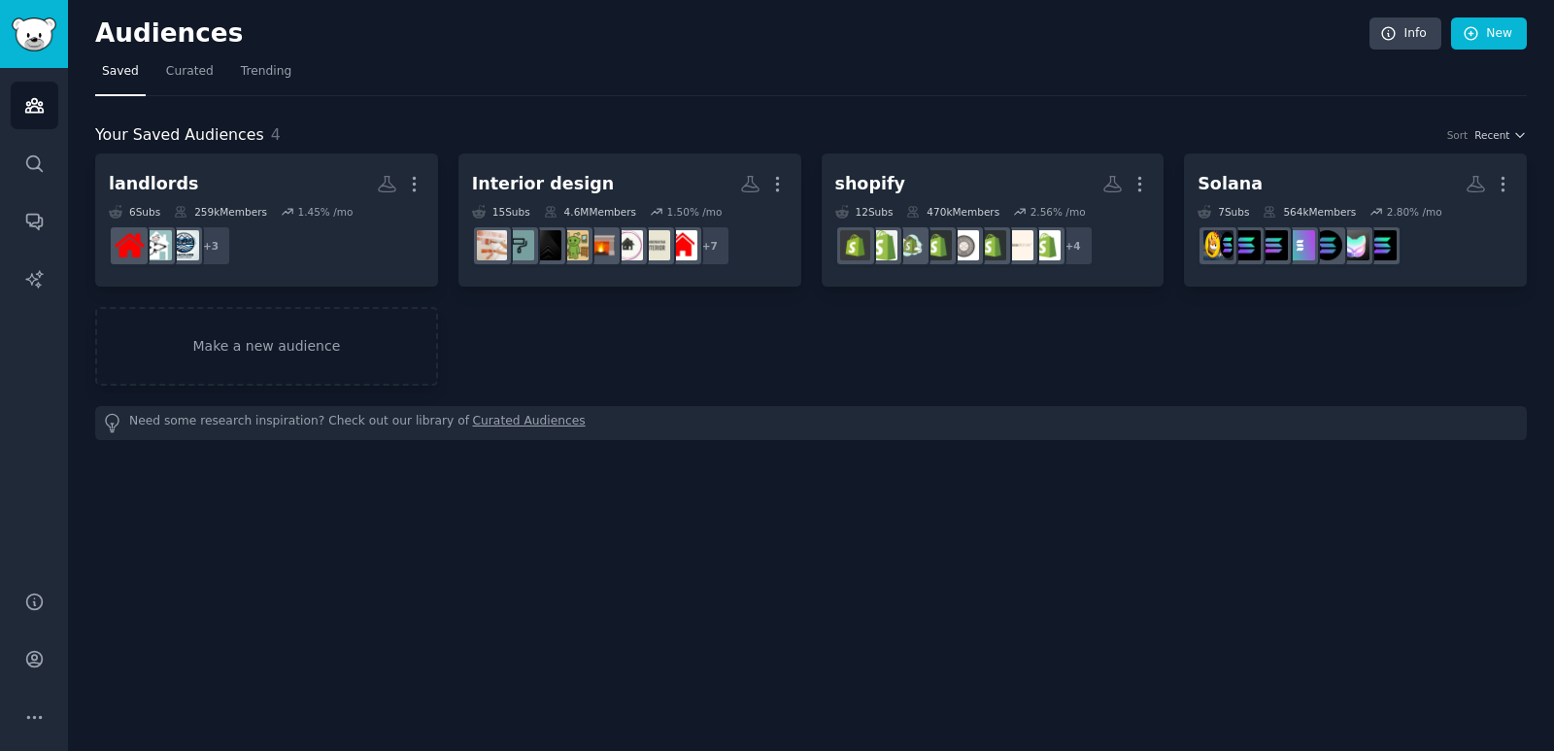
click at [813, 97] on div "Your Saved Audiences 4 Sort Recent landlords Custom Audience More 6 Sub s 259k …" at bounding box center [811, 268] width 1432 height 344
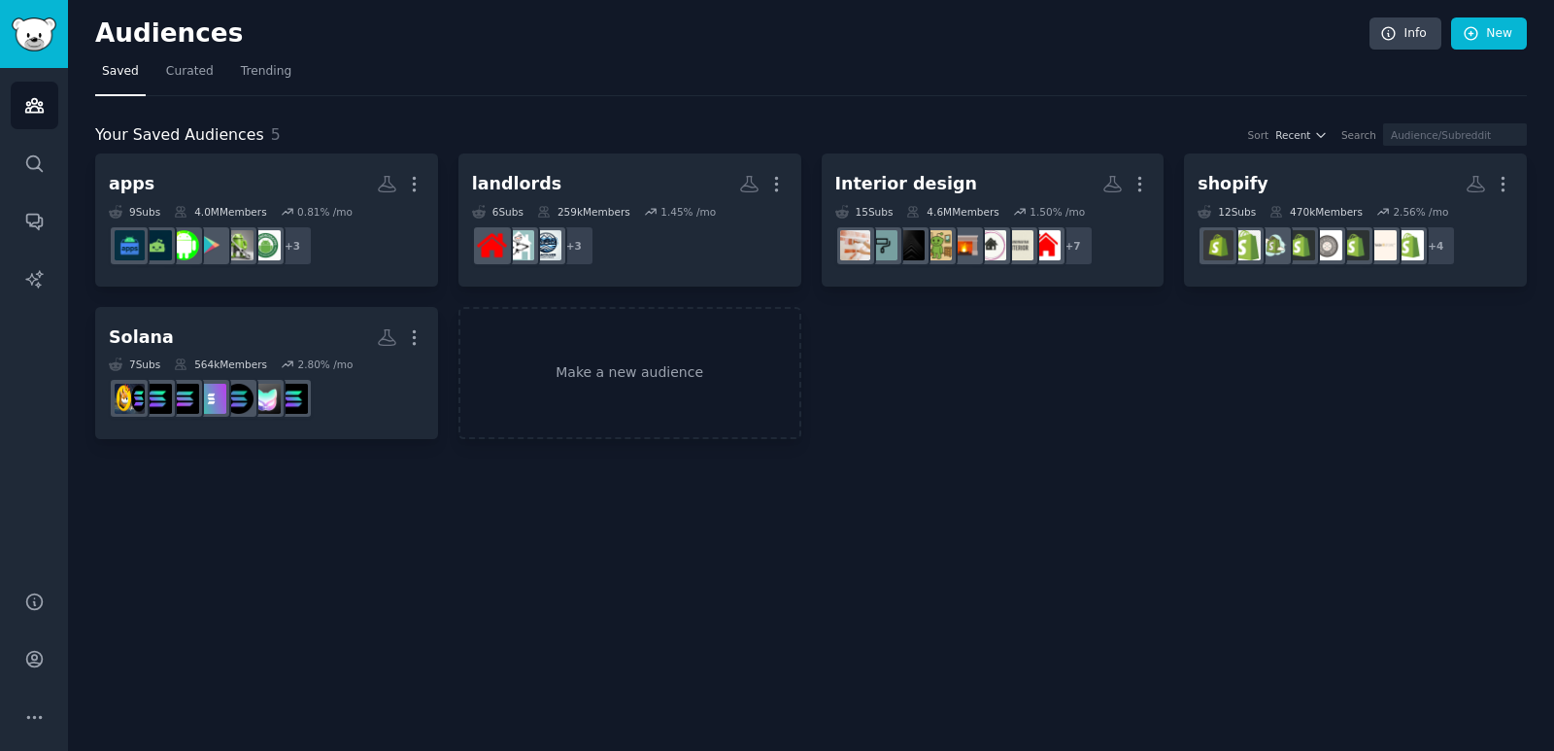
click at [743, 120] on div "Your Saved Audiences 5 Sort Recent Search apps More 9 Sub s 4.0M Members 0.81 %…" at bounding box center [811, 268] width 1432 height 344
click at [449, 293] on div "apps More 9 Sub s 4.0M Members 0.81 % /mo + 3 landlords More 6 Sub s 259k Membe…" at bounding box center [811, 296] width 1432 height 286
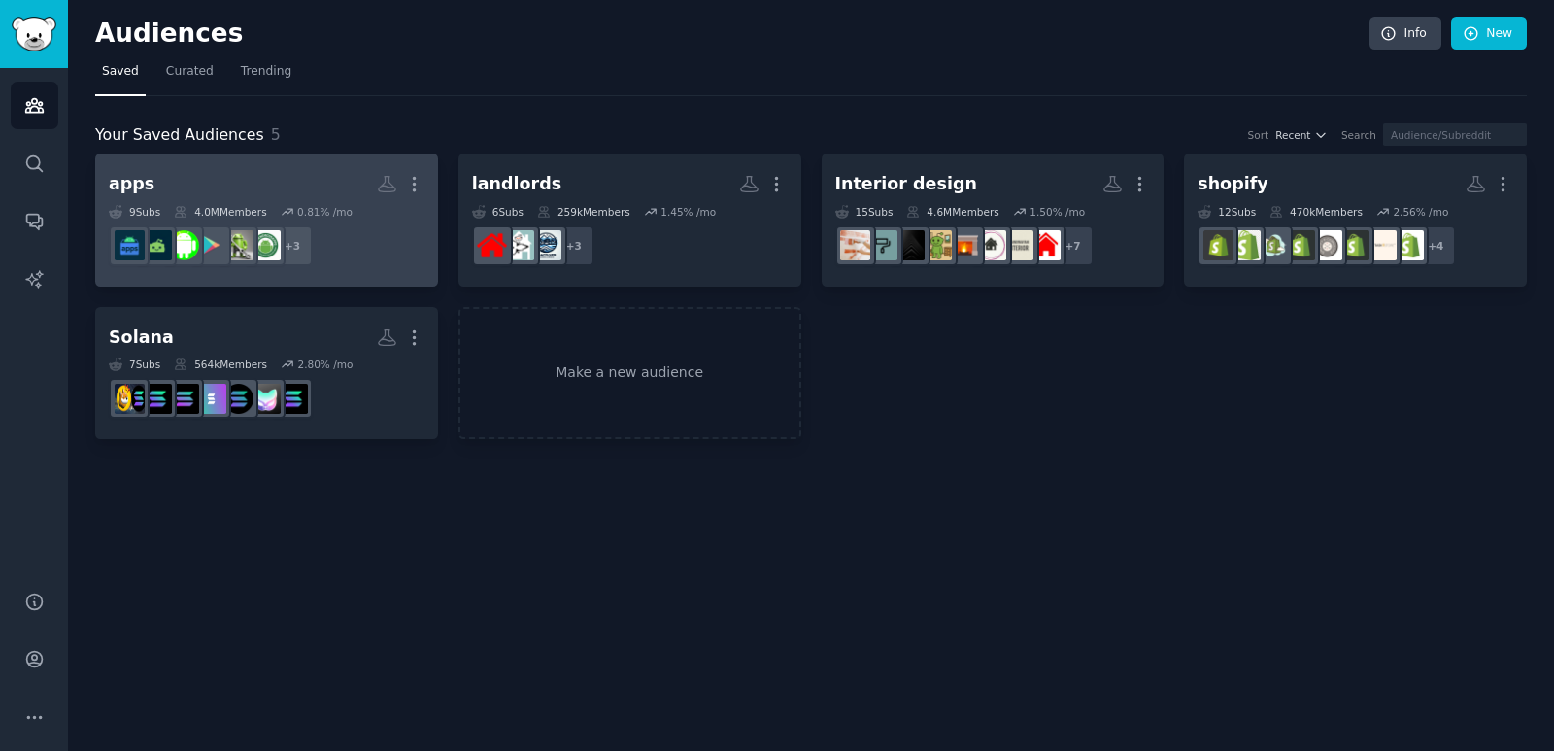
click at [256, 186] on h2 "apps More" at bounding box center [267, 184] width 316 height 34
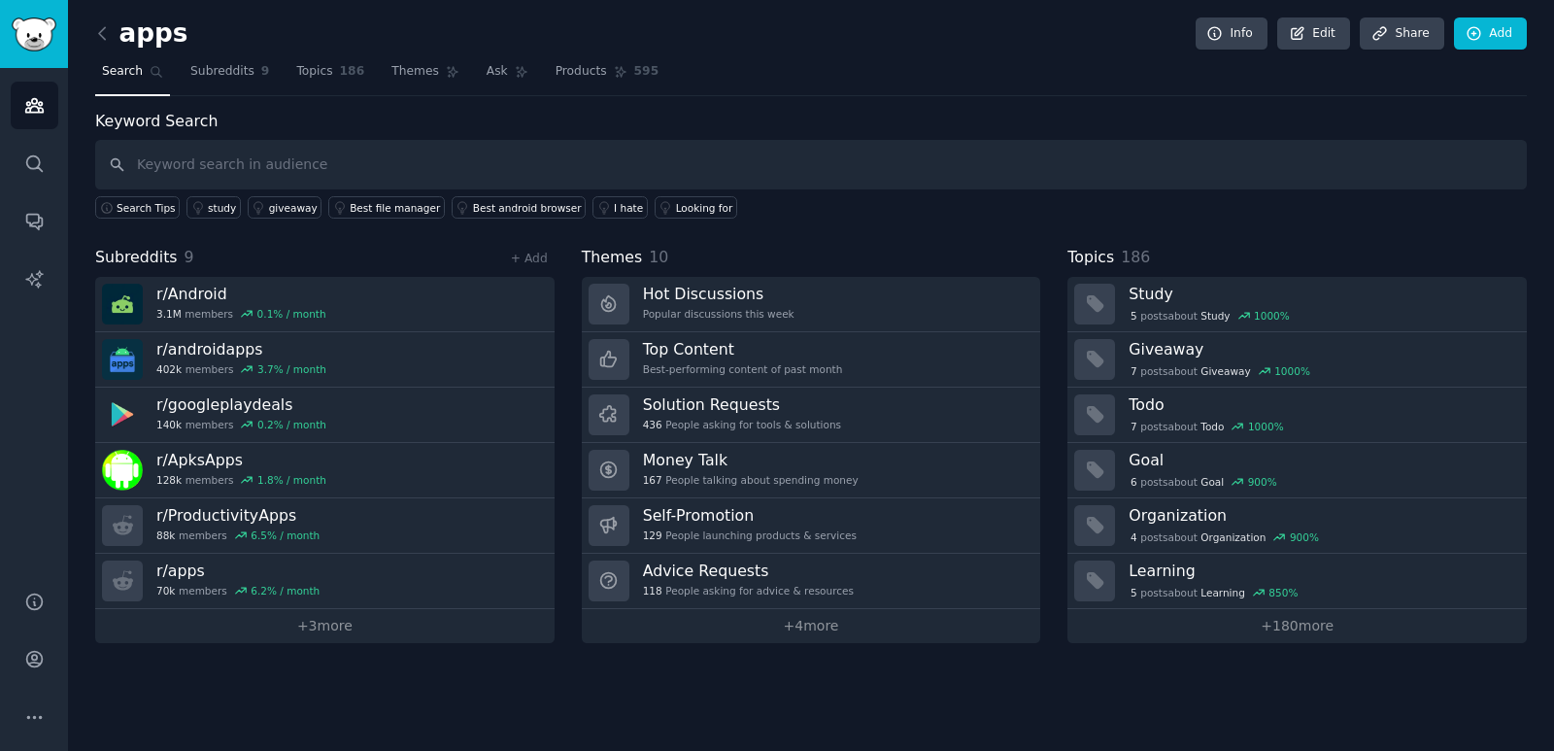
click at [770, 236] on div "Keyword Search Search Tips study giveaway Best file manager Best android browse…" at bounding box center [811, 376] width 1432 height 533
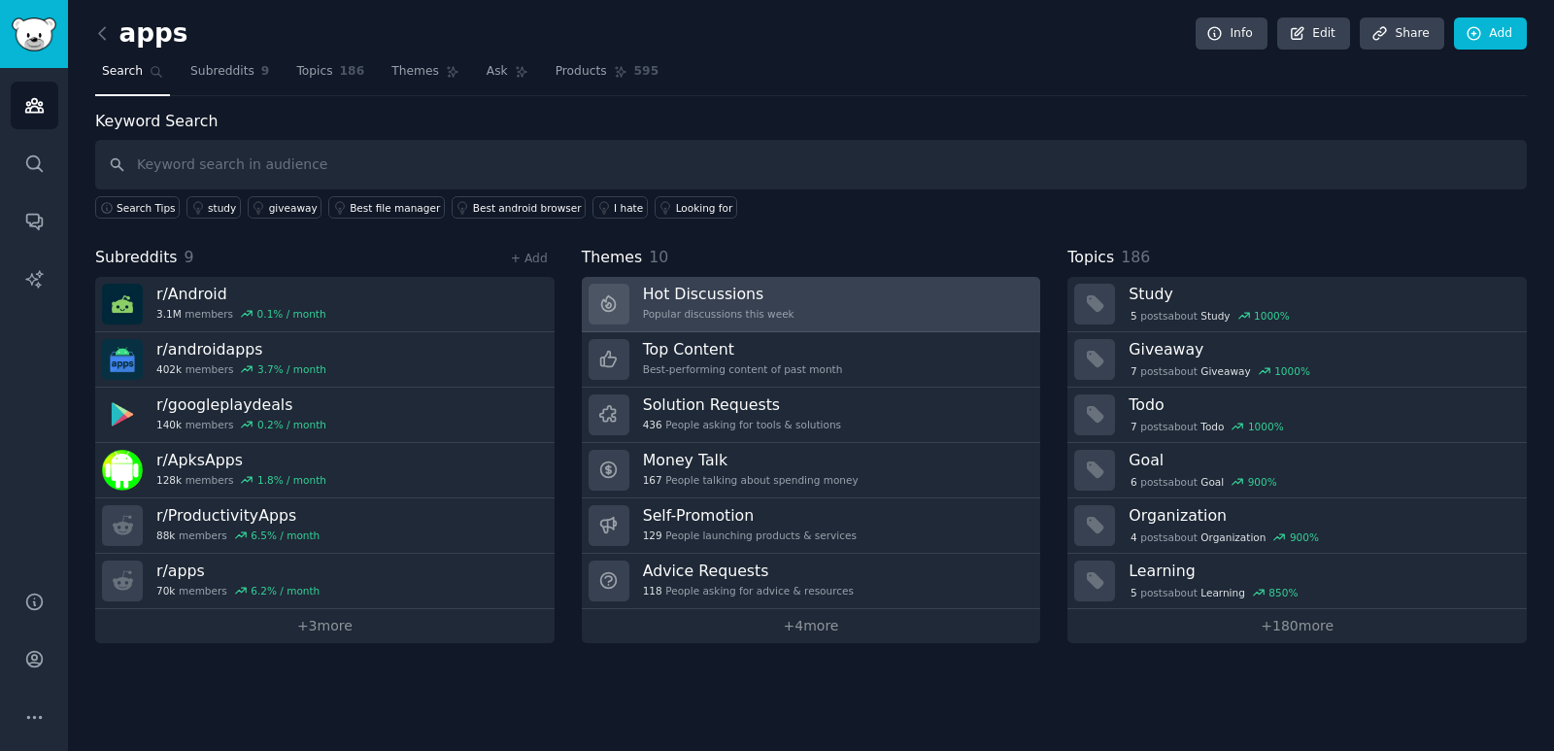
click at [785, 298] on link "Hot Discussions Popular discussions this week" at bounding box center [811, 304] width 459 height 55
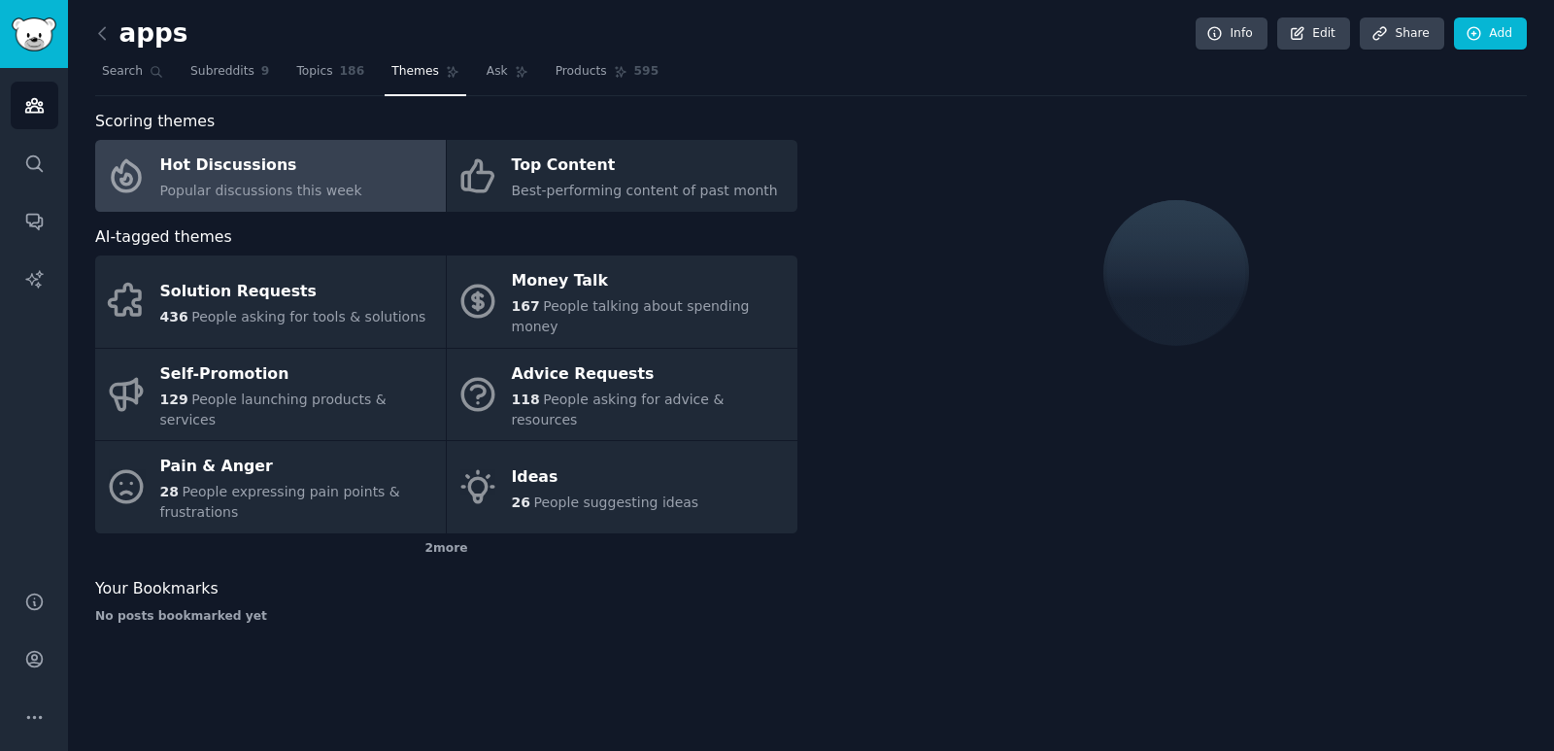
click at [597, 233] on div "AI-tagged themes" at bounding box center [446, 237] width 702 height 24
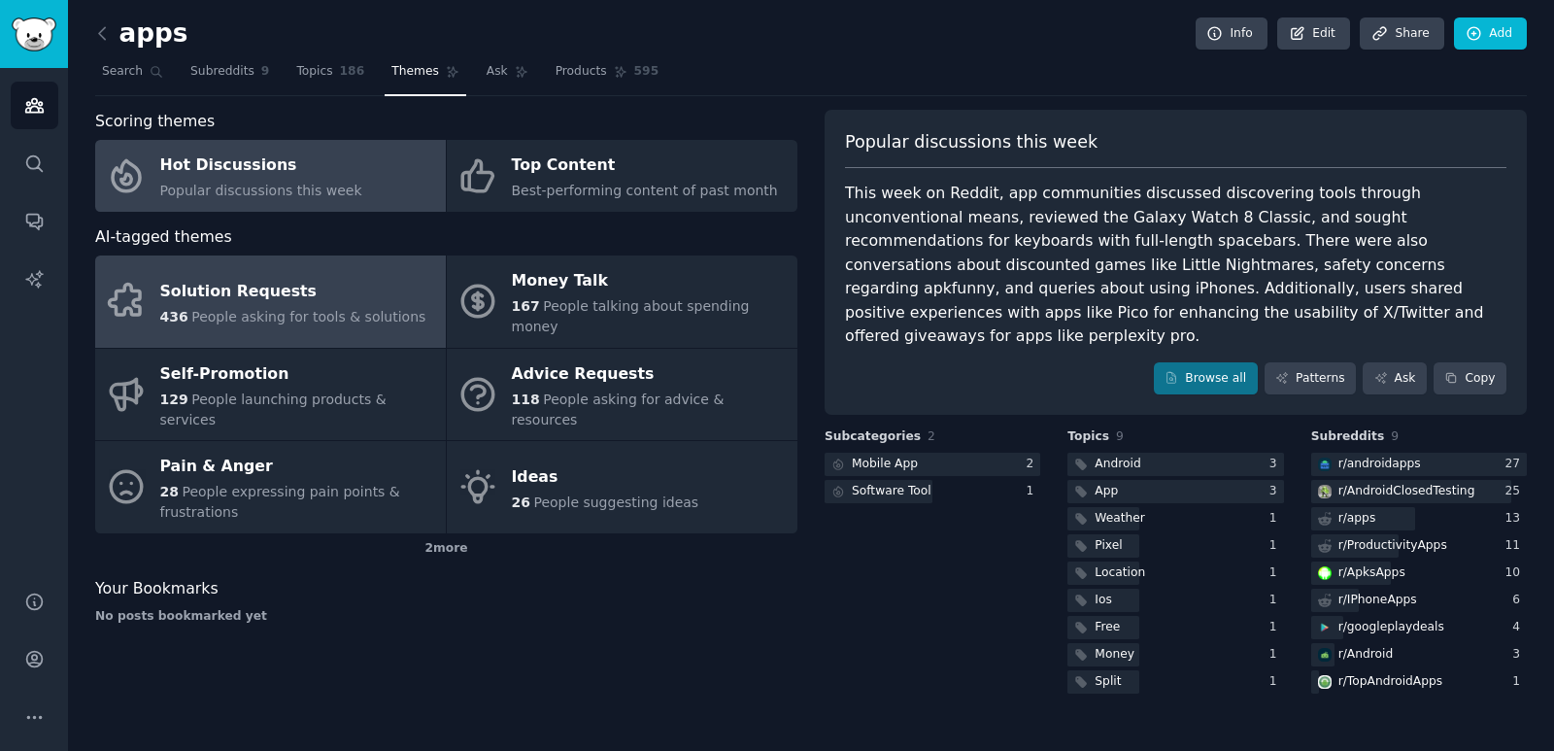
click at [266, 292] on div "Solution Requests" at bounding box center [293, 291] width 266 height 31
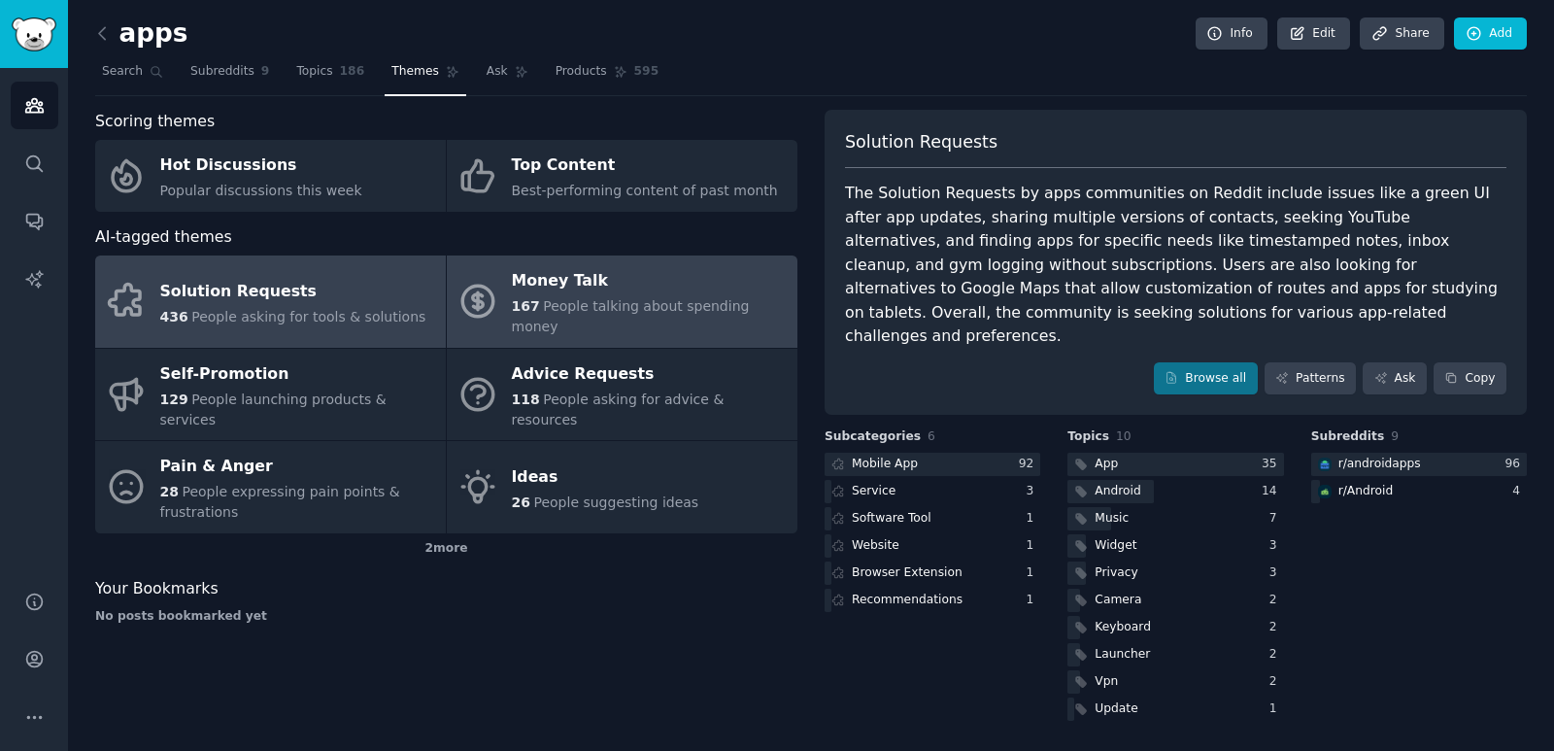
click at [570, 285] on div "Money Talk" at bounding box center [650, 281] width 276 height 31
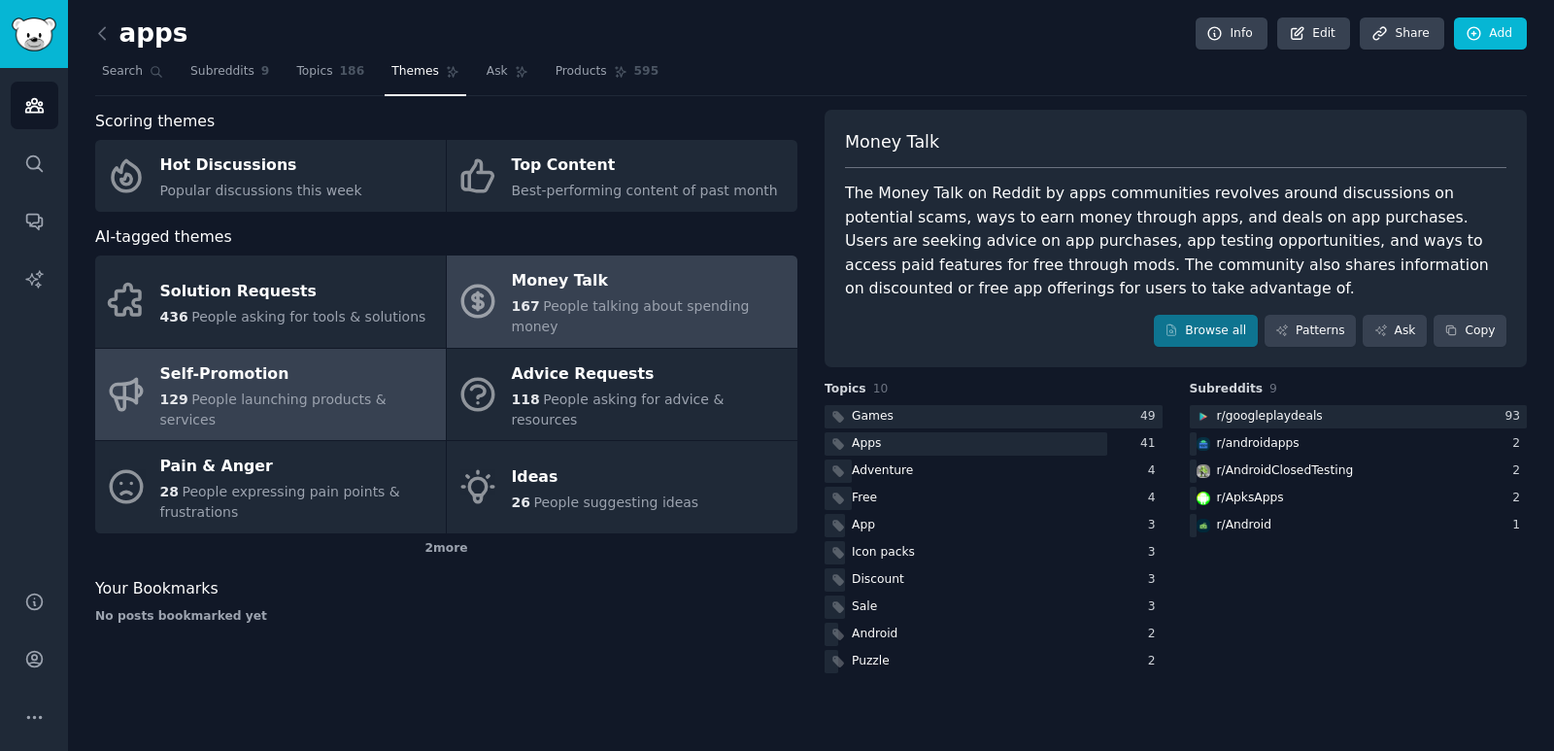
click at [243, 361] on div "Self-Promotion" at bounding box center [298, 373] width 276 height 31
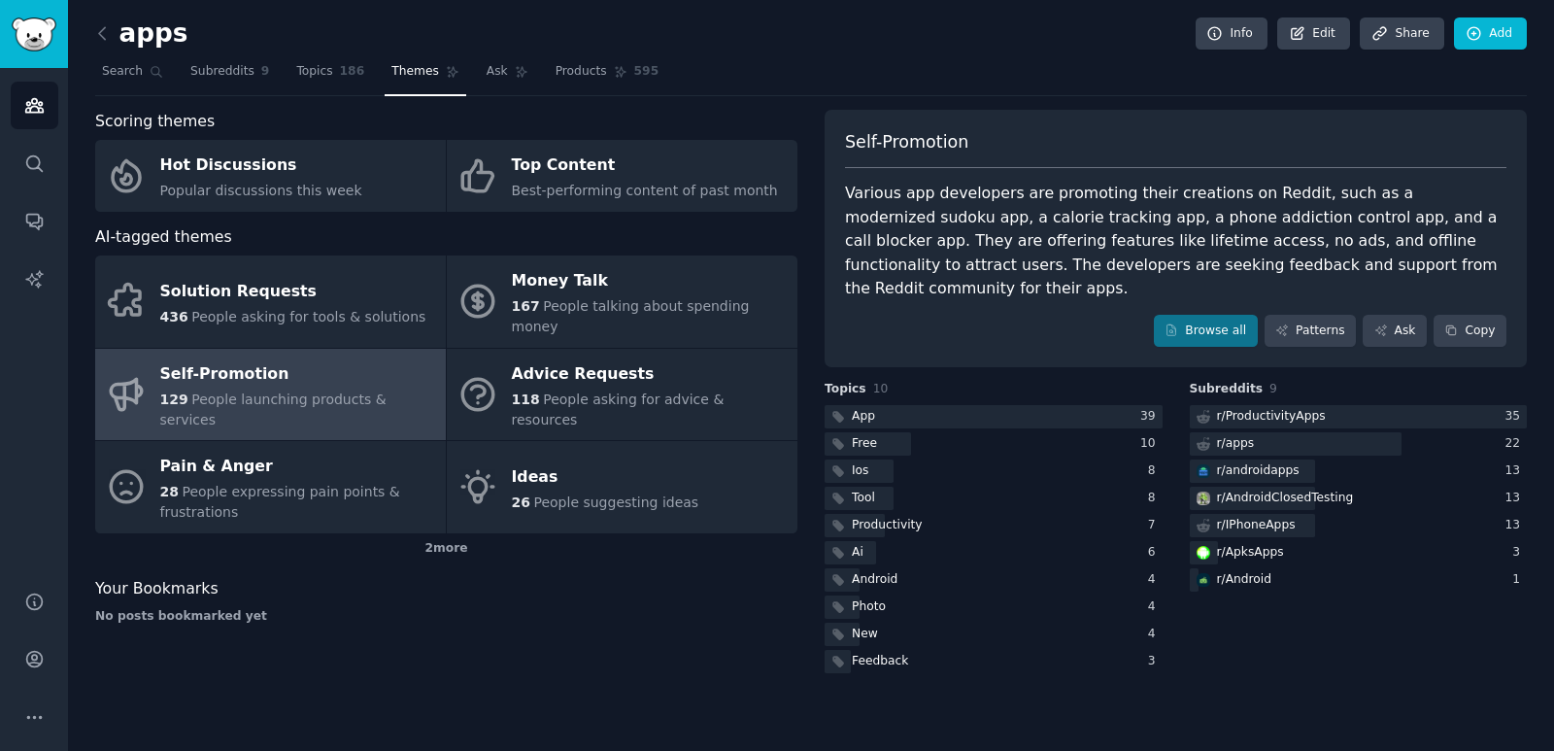
click at [811, 216] on div "Scoring themes Hot Discussions Popular discussions this week Top Content Best-p…" at bounding box center [811, 393] width 1432 height 567
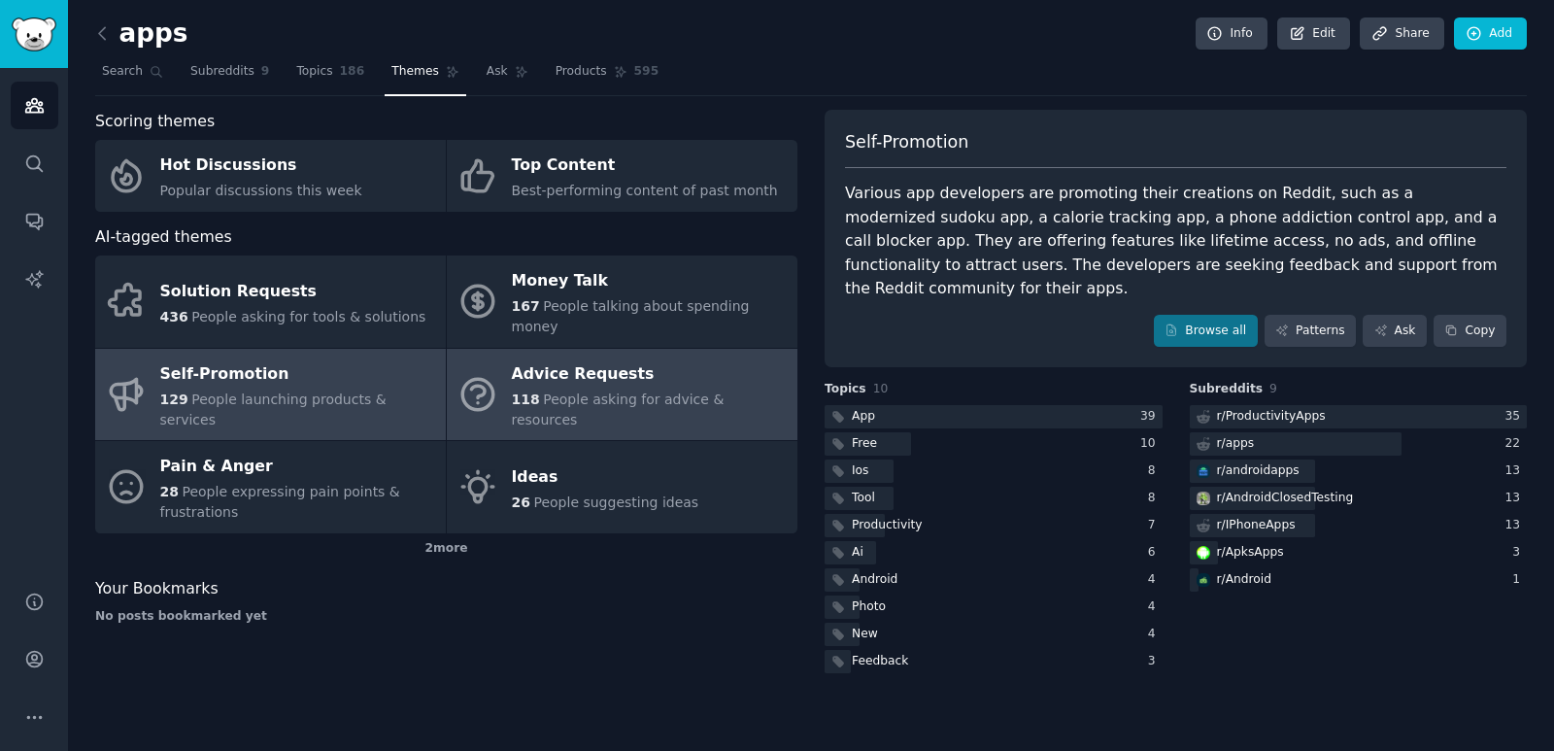
click at [597, 391] on span "People asking for advice & resources" at bounding box center [618, 409] width 213 height 36
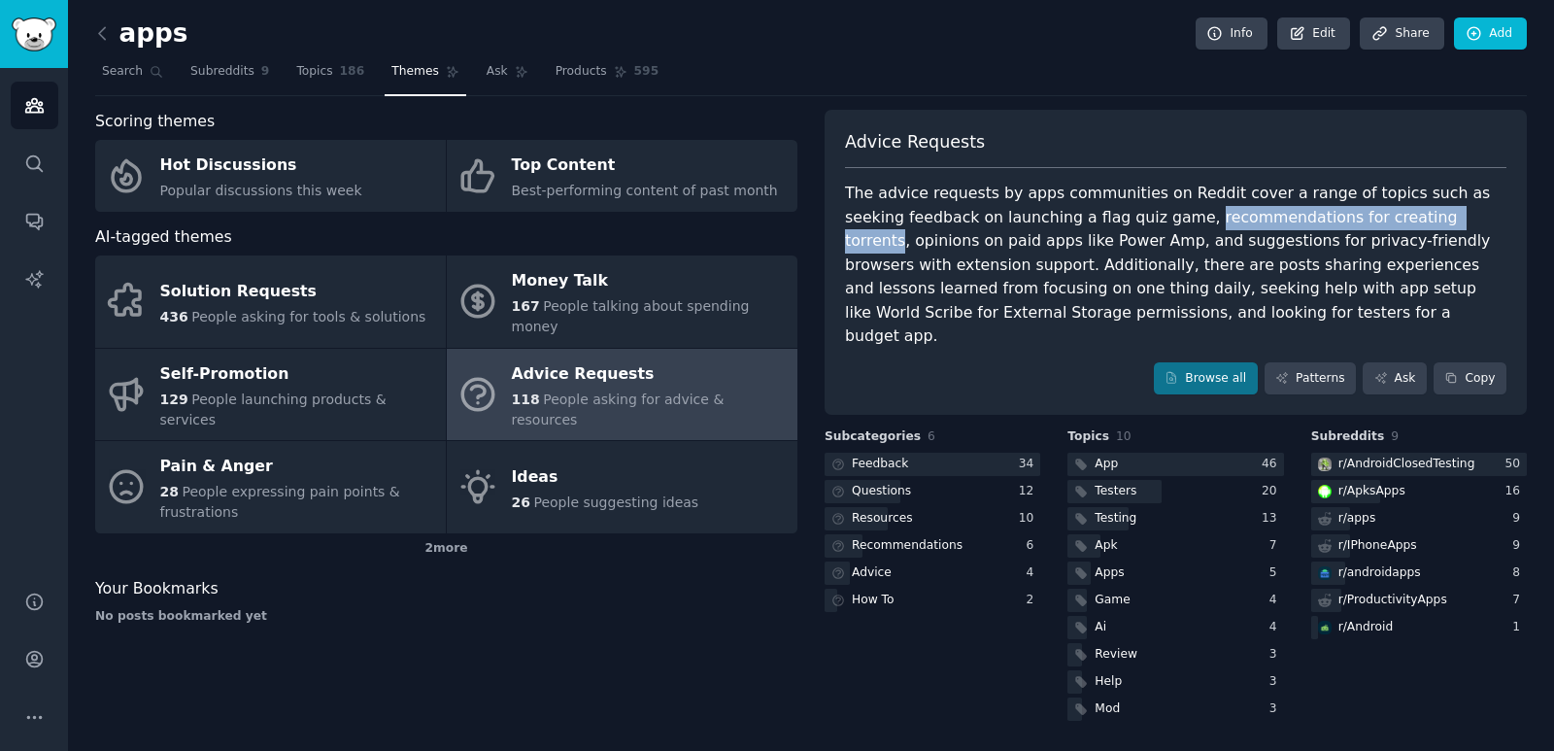
drag, startPoint x: 1382, startPoint y: 222, endPoint x: 1121, endPoint y: 226, distance: 261.3
click at [1121, 226] on div "The advice requests by apps communities on Reddit cover a range of topics such …" at bounding box center [1175, 265] width 661 height 167
copy div "recommendations for creating torrents"
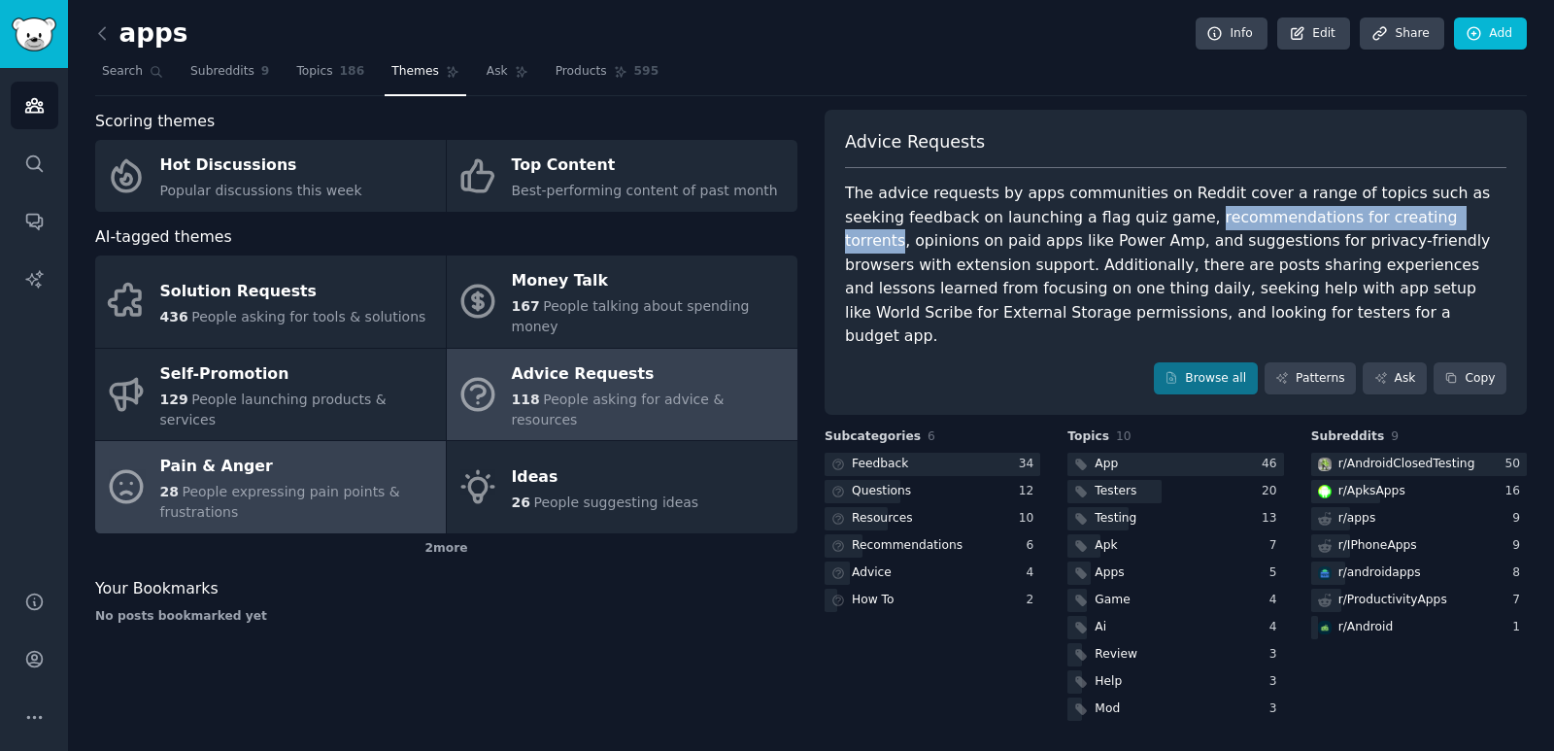
click at [332, 452] on div "Pain & Anger" at bounding box center [298, 467] width 276 height 31
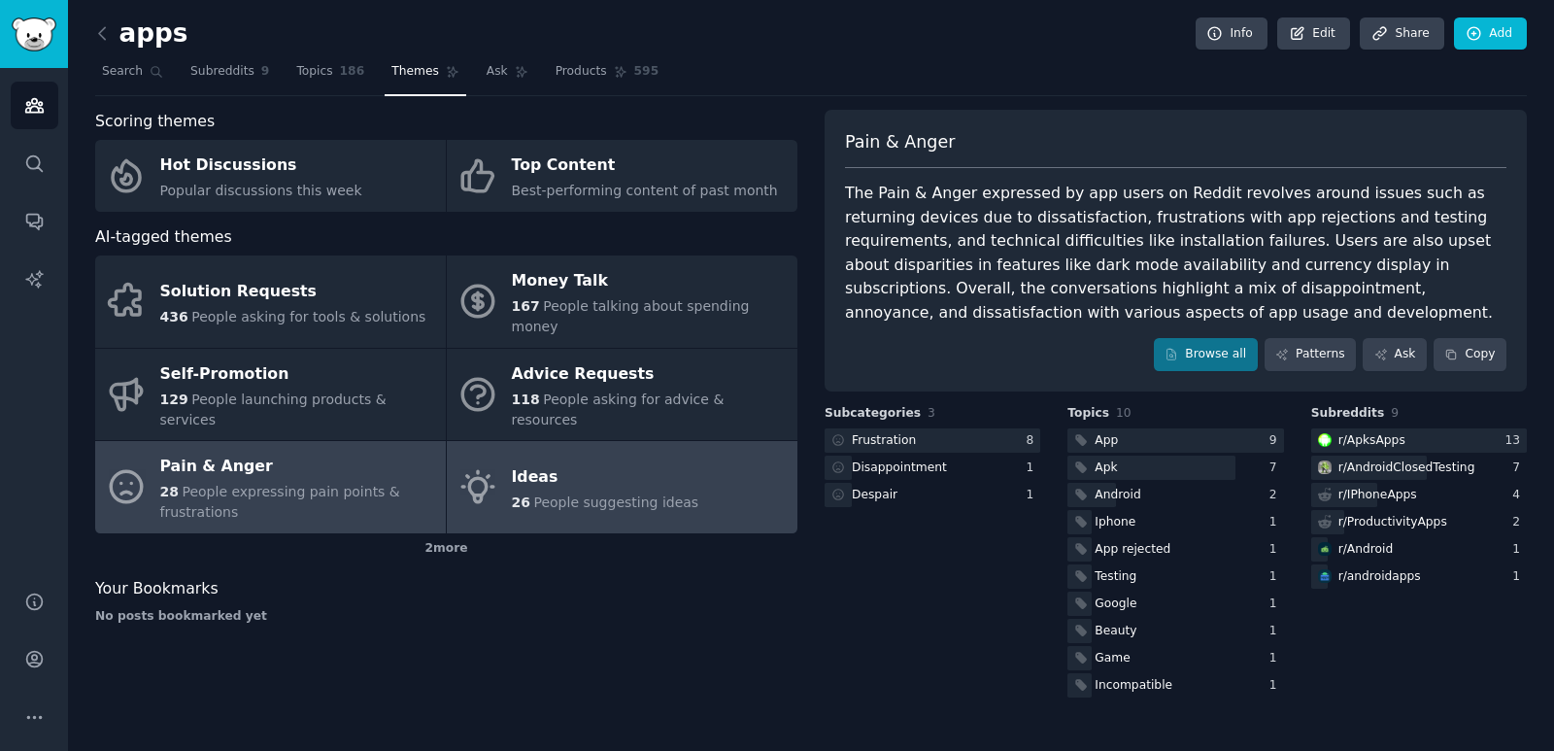
click at [585, 461] on div "Ideas" at bounding box center [605, 476] width 187 height 31
